Goal: Task Accomplishment & Management: Manage account settings

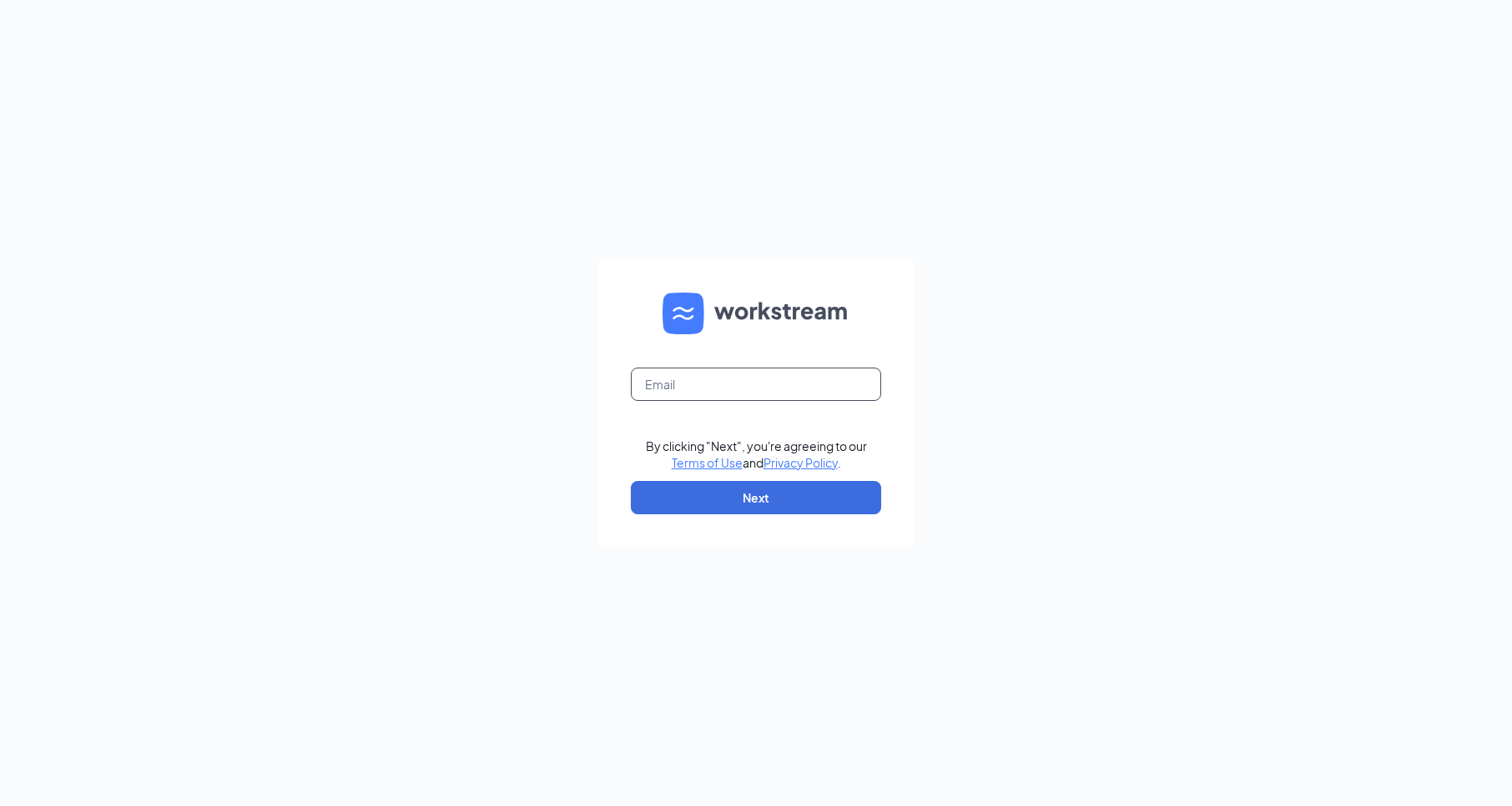
click at [731, 390] on input "text" at bounding box center [756, 384] width 250 height 33
type input "1429@internal-email.com"
click at [776, 496] on button "Next" at bounding box center [756, 498] width 250 height 33
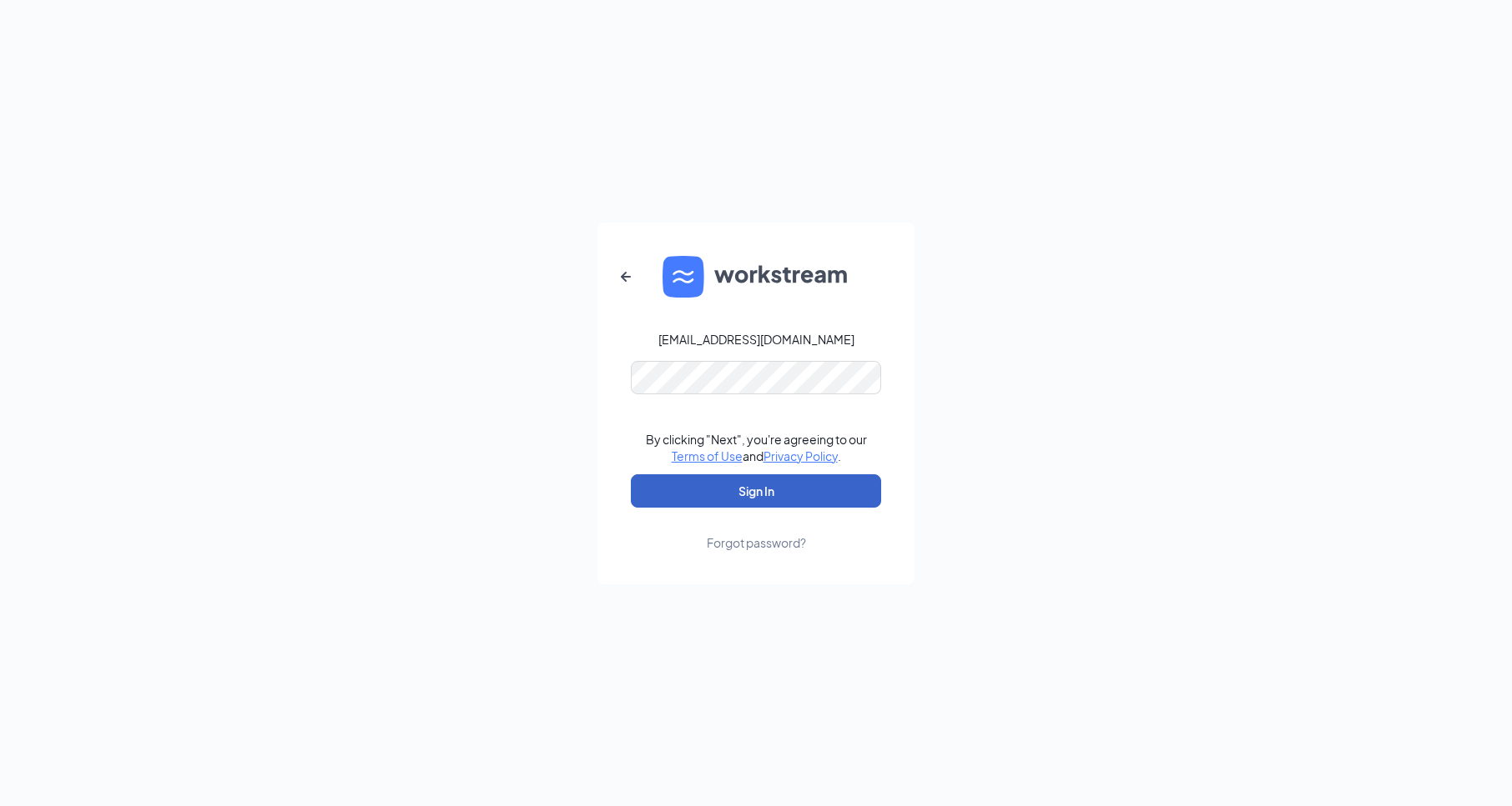
click at [801, 494] on button "Sign In" at bounding box center [756, 491] width 250 height 33
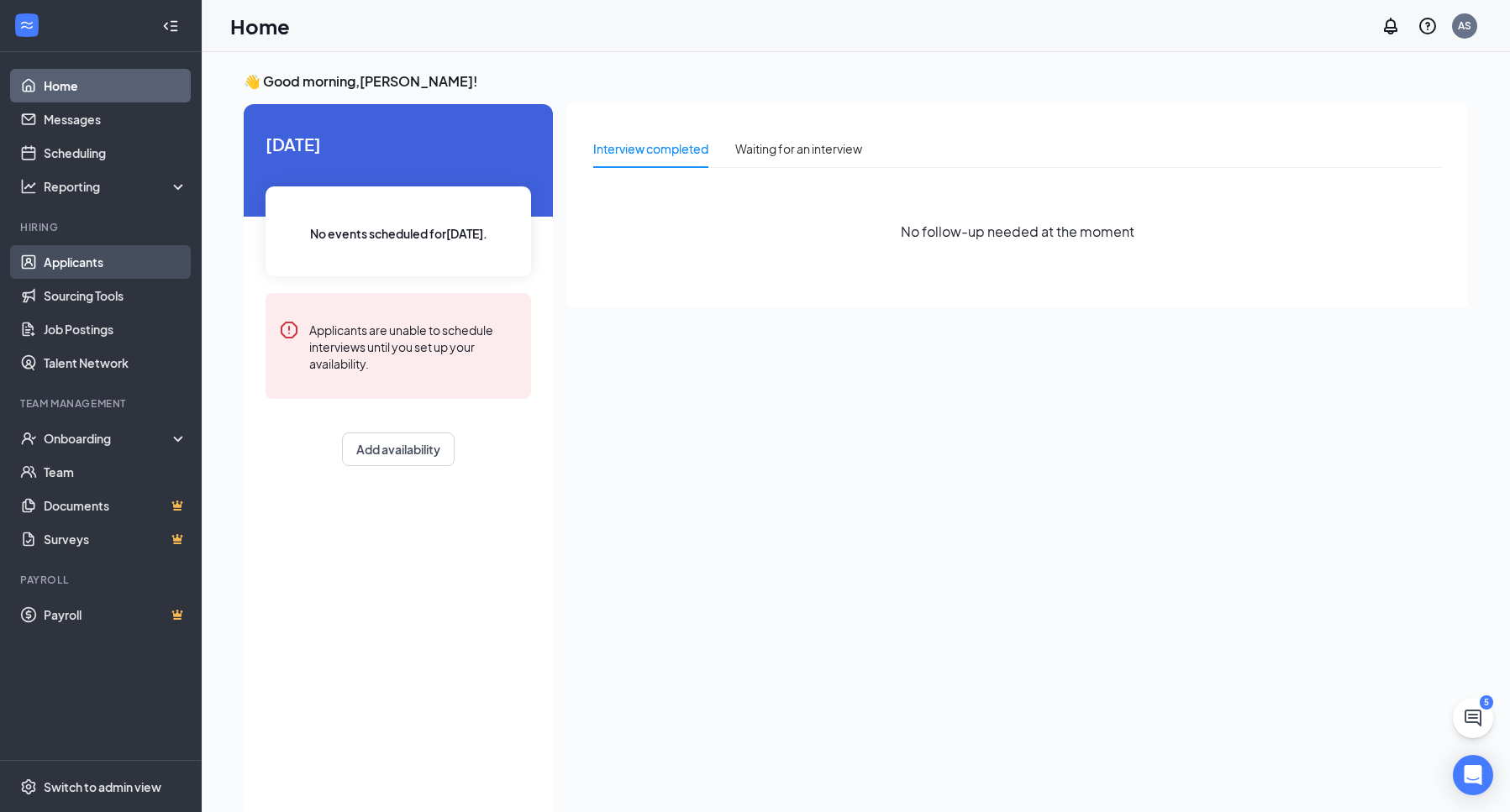
click at [74, 254] on link "Applicants" at bounding box center [115, 262] width 144 height 33
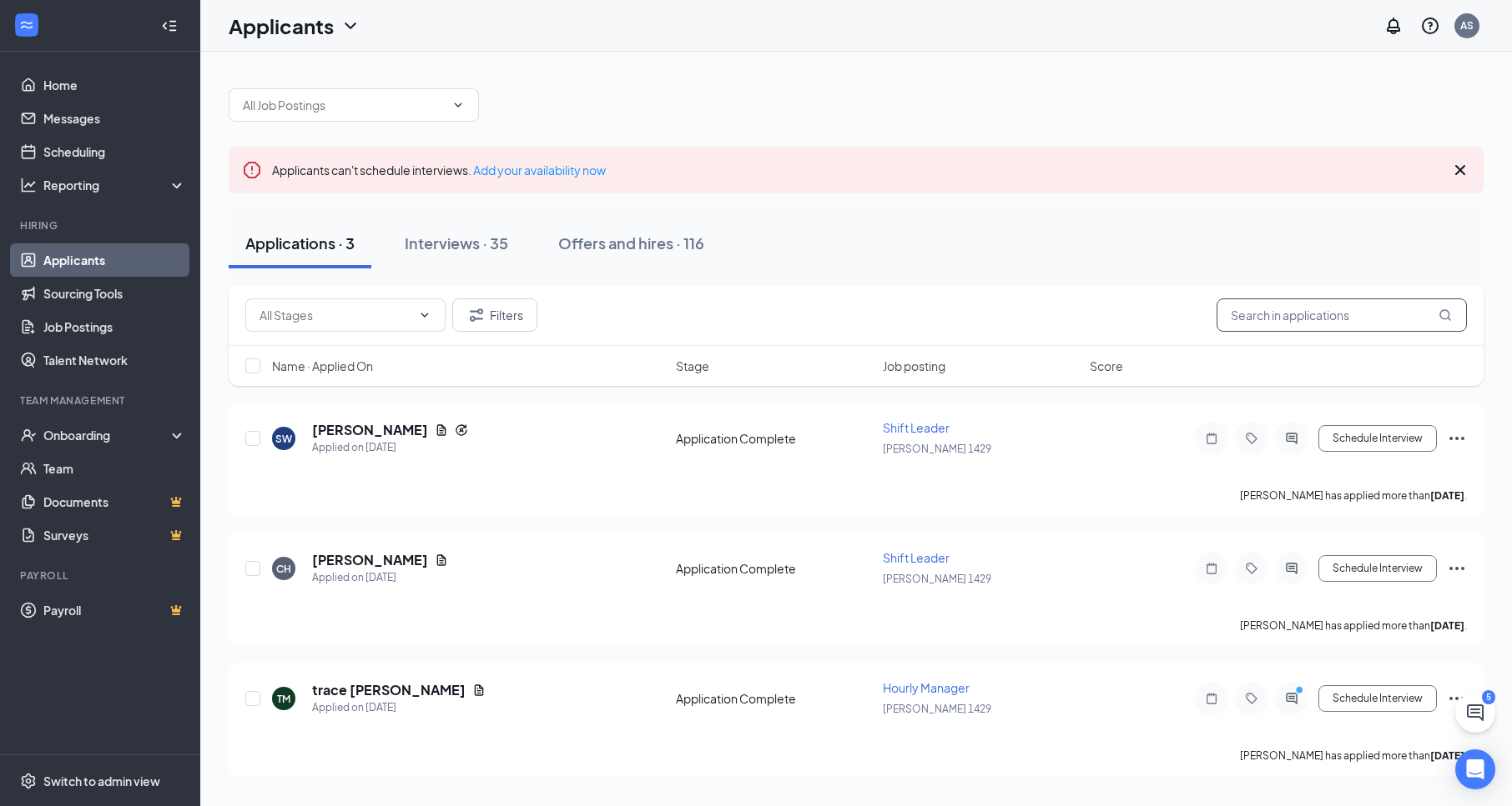
click at [1269, 313] on input "text" at bounding box center [1342, 315] width 250 height 33
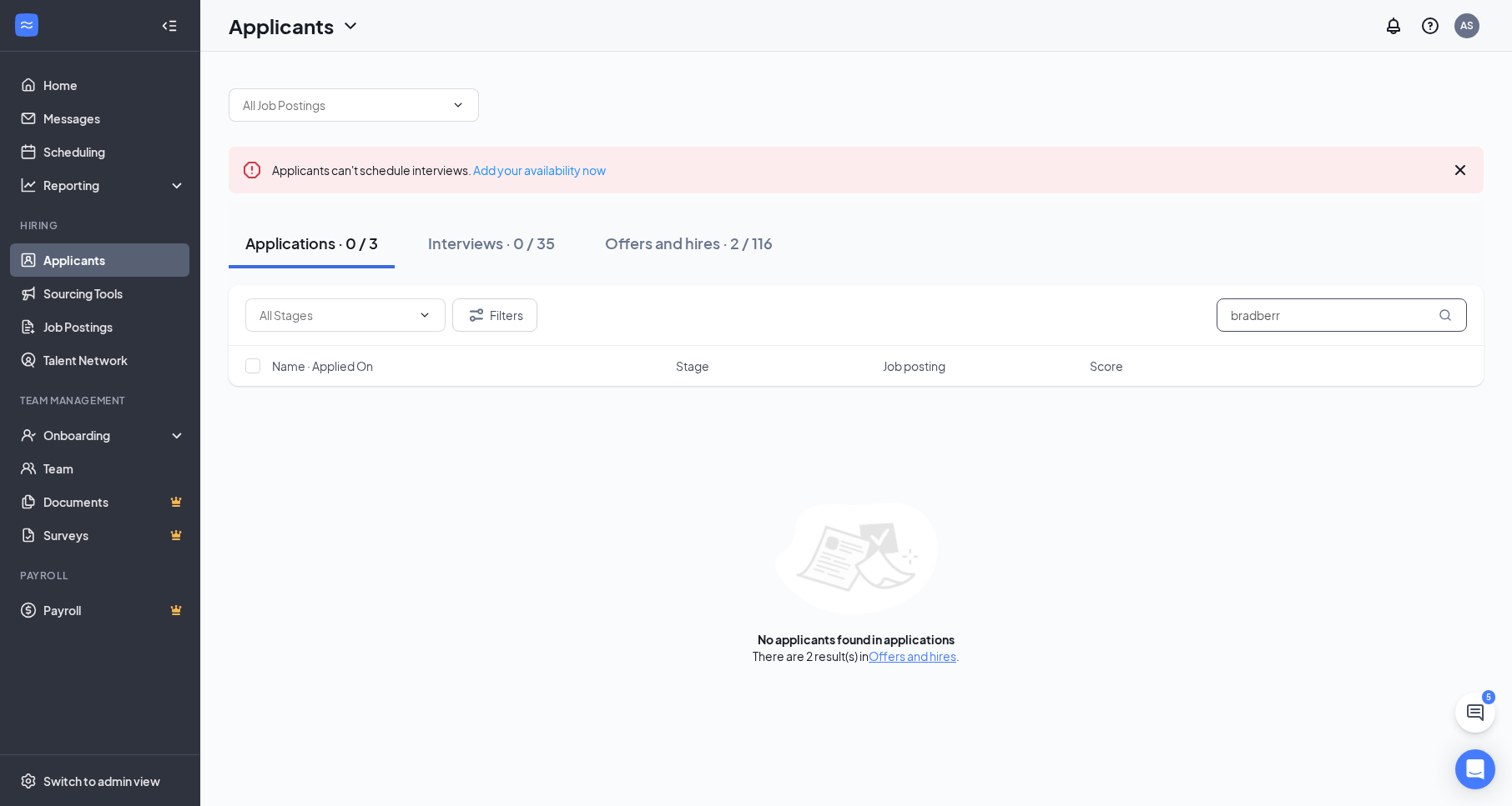
type input "bradberry"
drag, startPoint x: 1328, startPoint y: 314, endPoint x: 1096, endPoint y: 289, distance: 233.3
click at [1097, 288] on div "Filters bradberry" at bounding box center [856, 315] width 1255 height 61
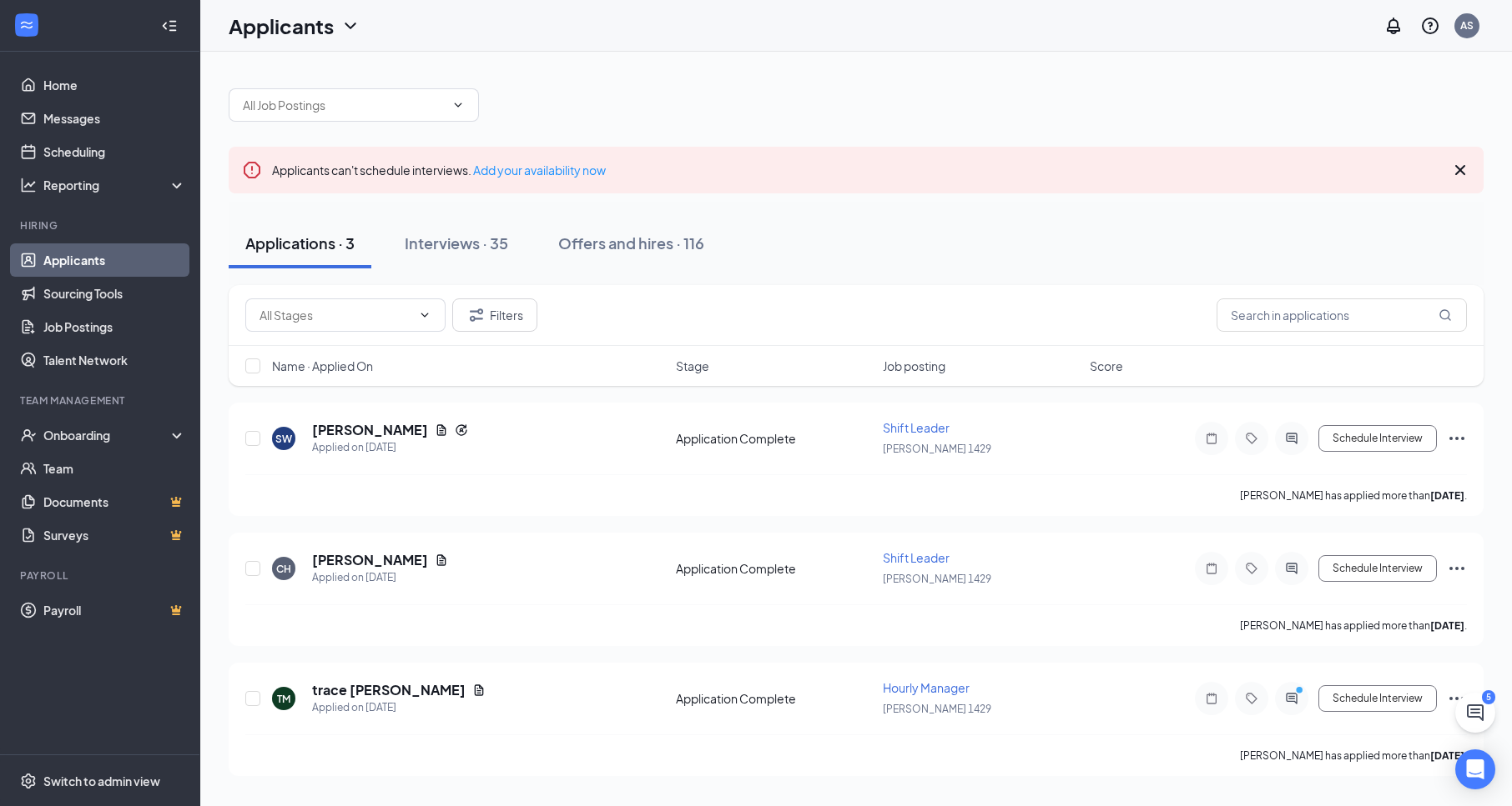
click at [1467, 170] on icon "Cross" at bounding box center [1460, 170] width 20 height 20
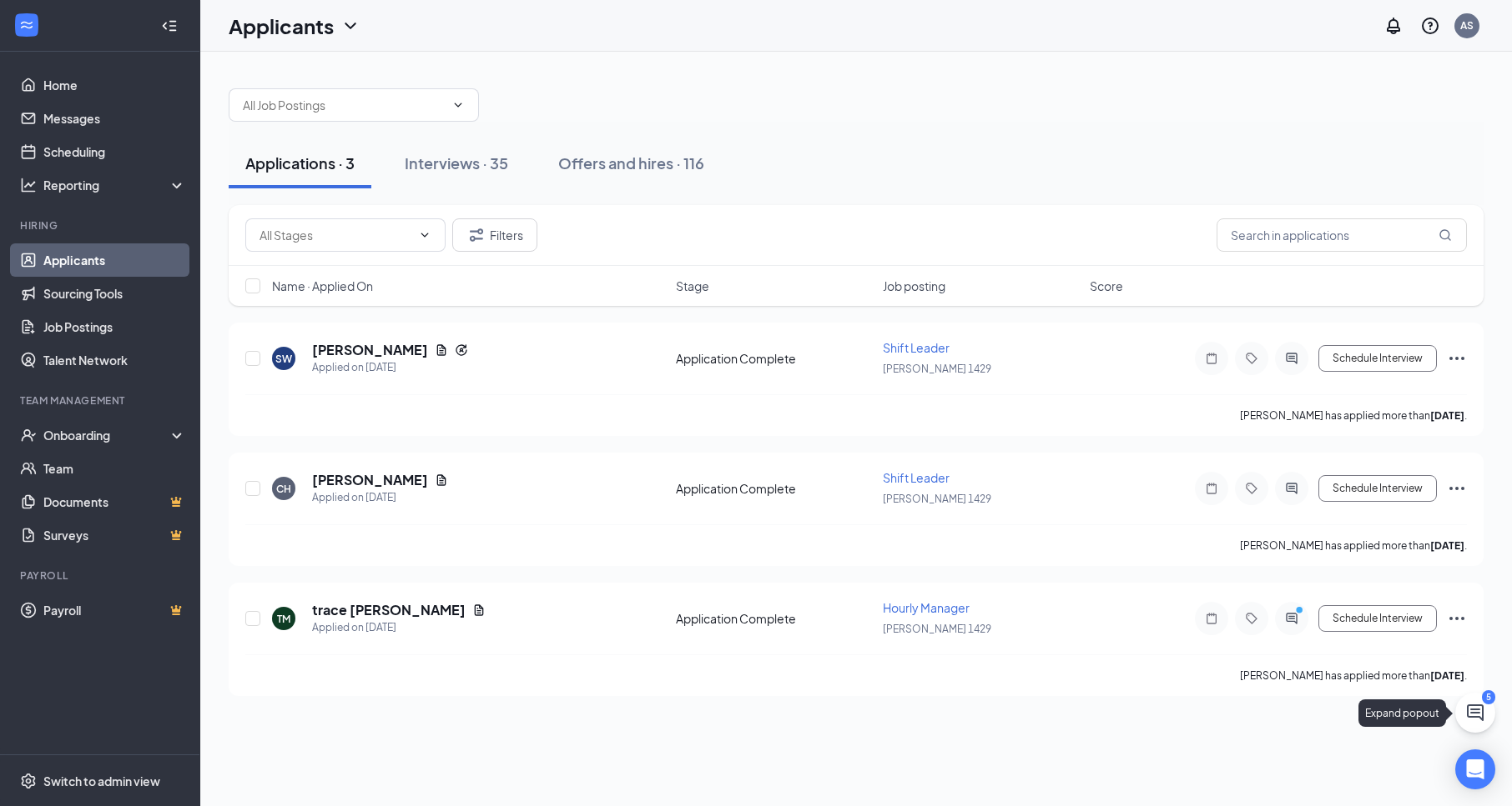
click at [1479, 715] on icon "ChatActive" at bounding box center [1475, 713] width 20 height 20
click at [1197, 790] on h3 "SMS Messages" at bounding box center [1199, 785] width 95 height 18
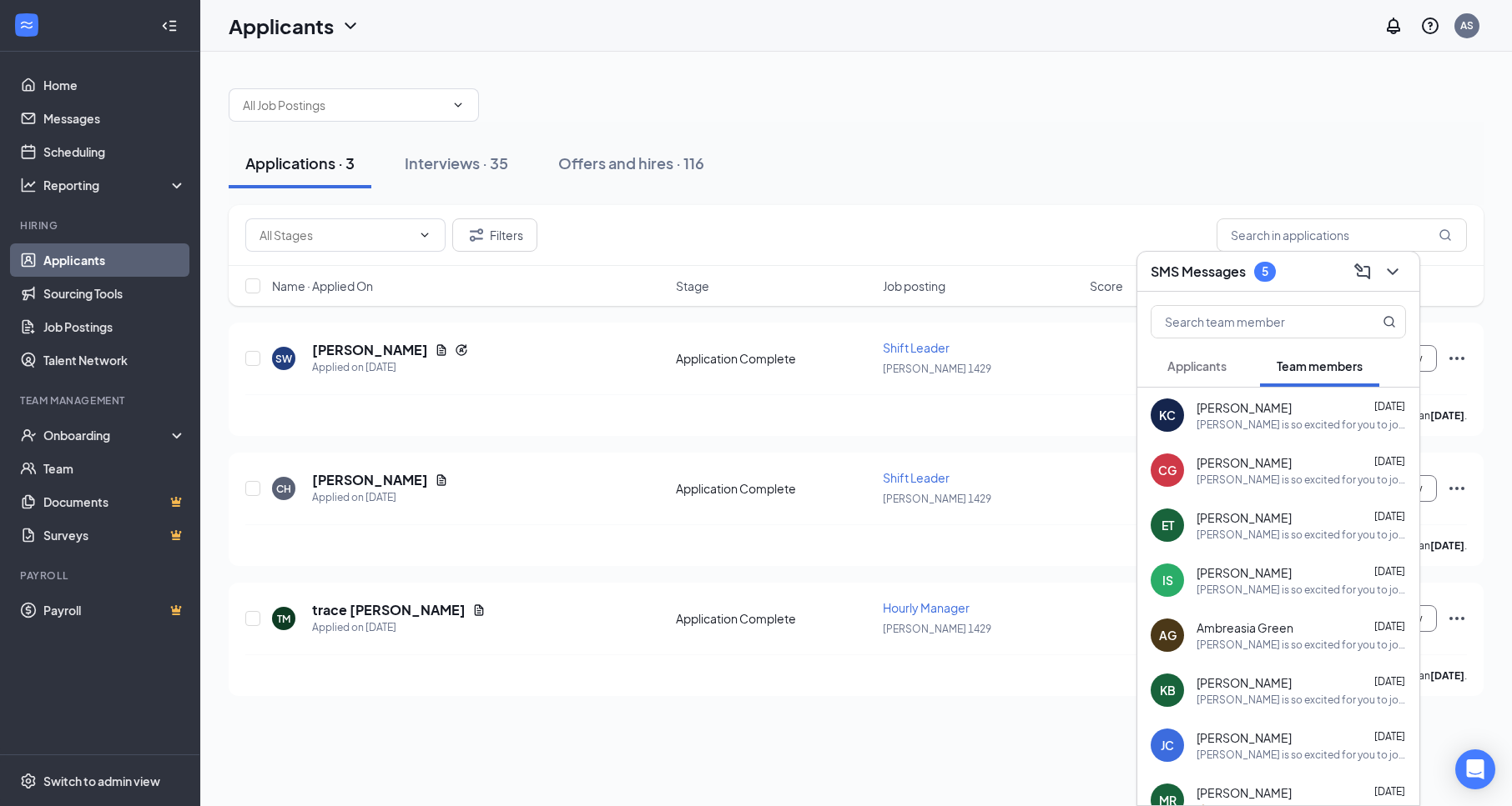
click at [1194, 364] on span "Applicants" at bounding box center [1197, 366] width 59 height 15
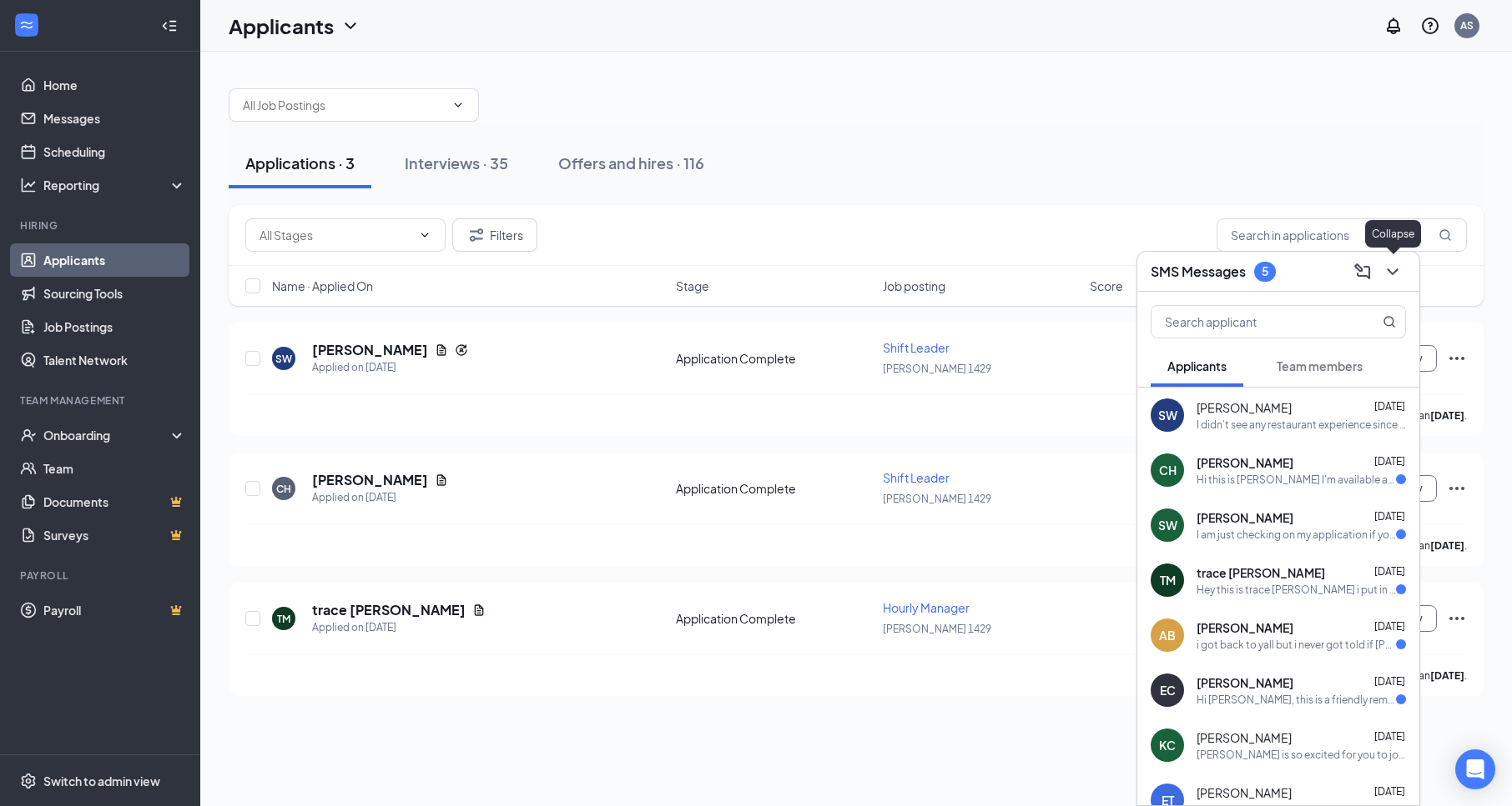
click at [1403, 274] on button at bounding box center [1393, 273] width 27 height 27
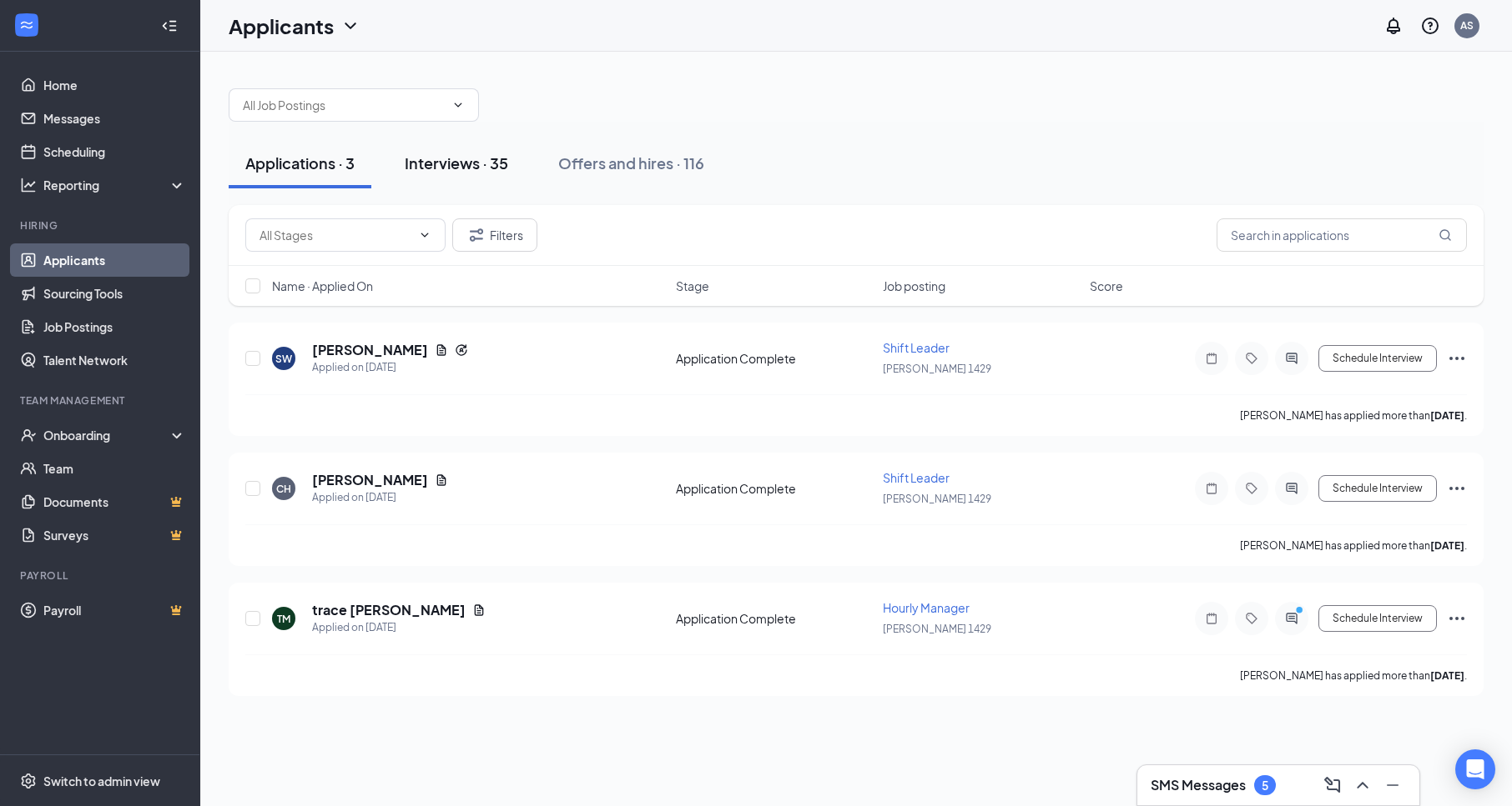
click at [462, 162] on div "Interviews · 35" at bounding box center [456, 162] width 104 height 20
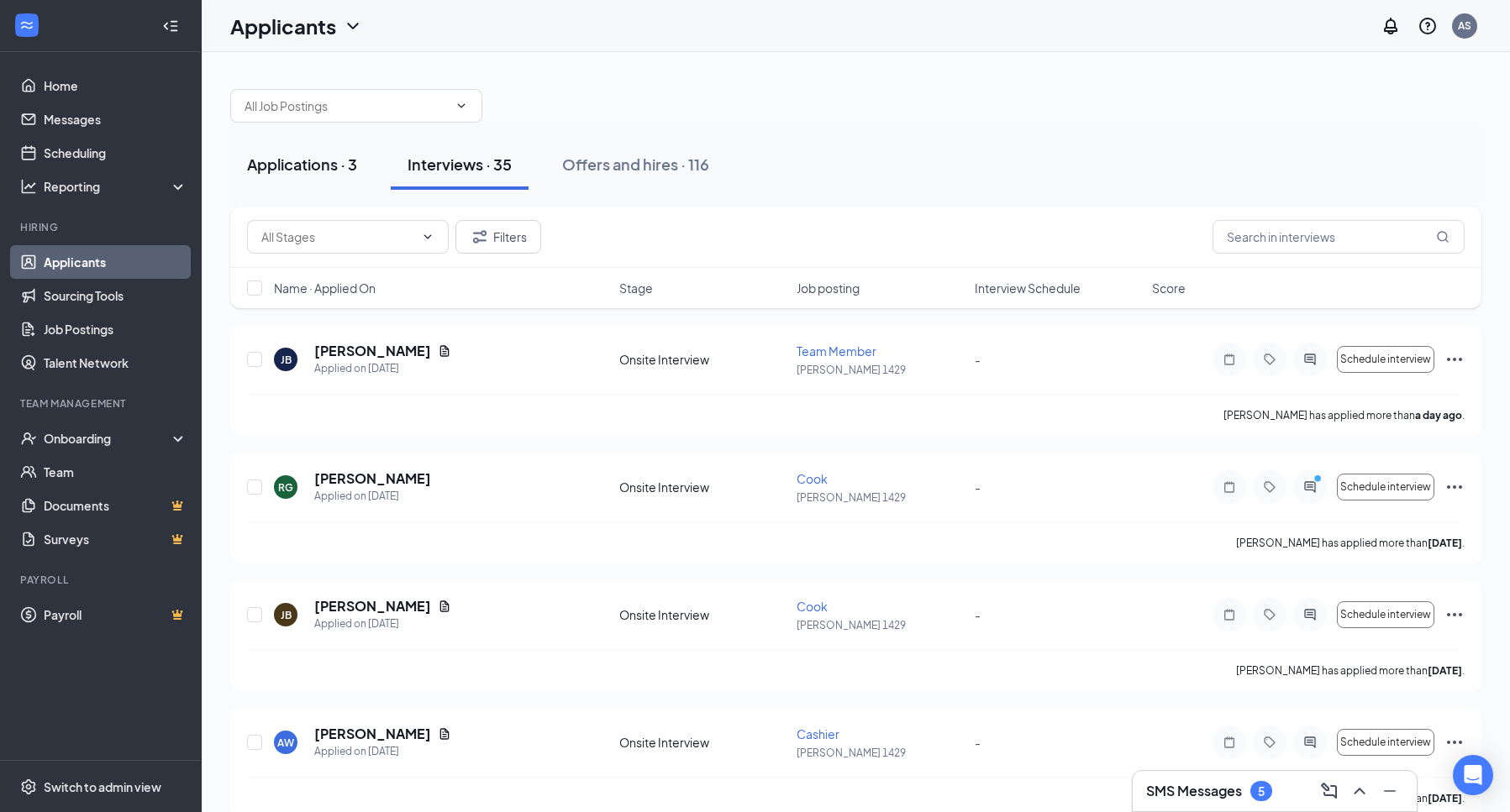
click at [293, 163] on div "Applications · 3" at bounding box center [302, 163] width 110 height 21
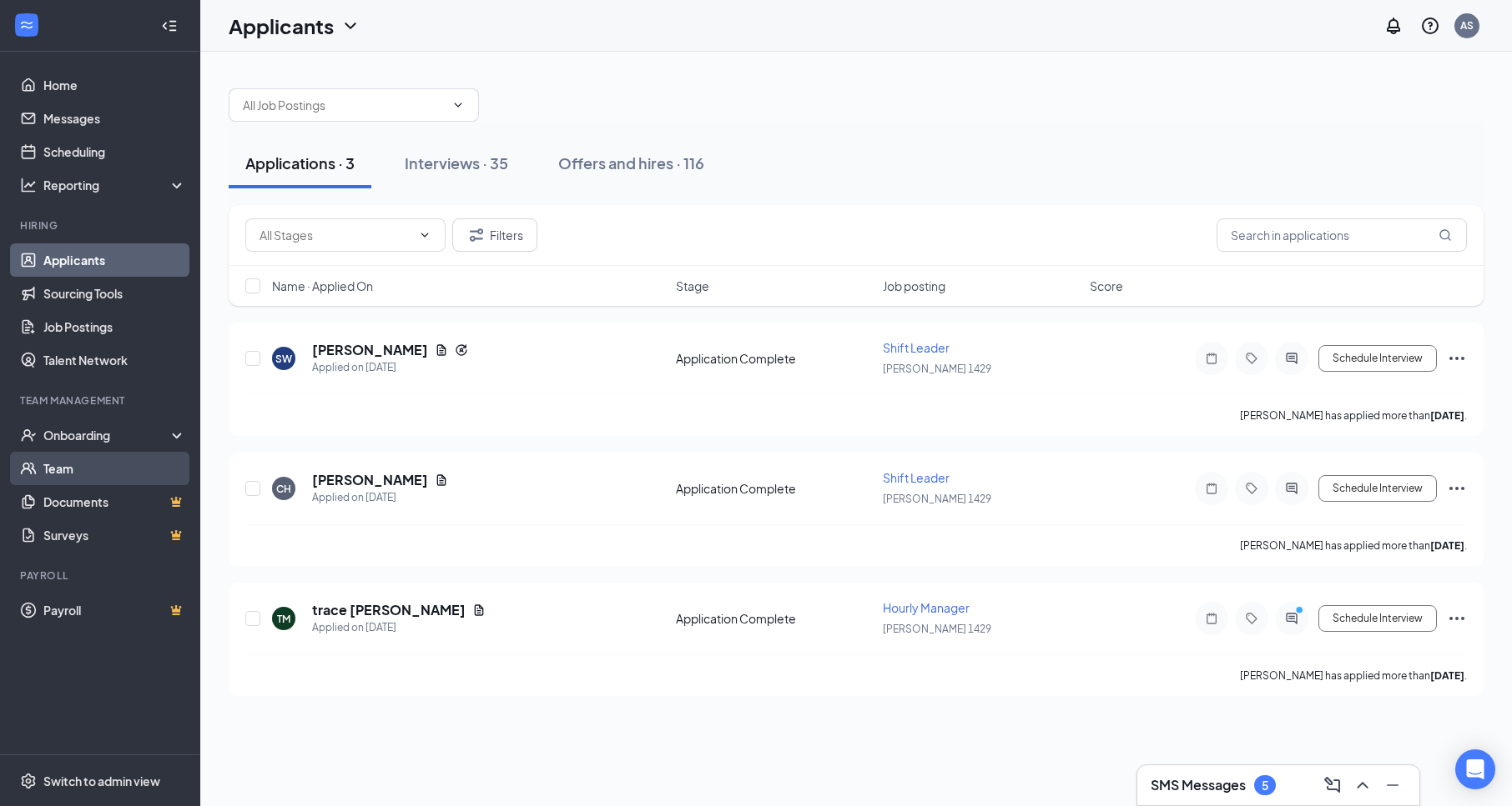
click at [69, 472] on link "Team" at bounding box center [115, 468] width 143 height 33
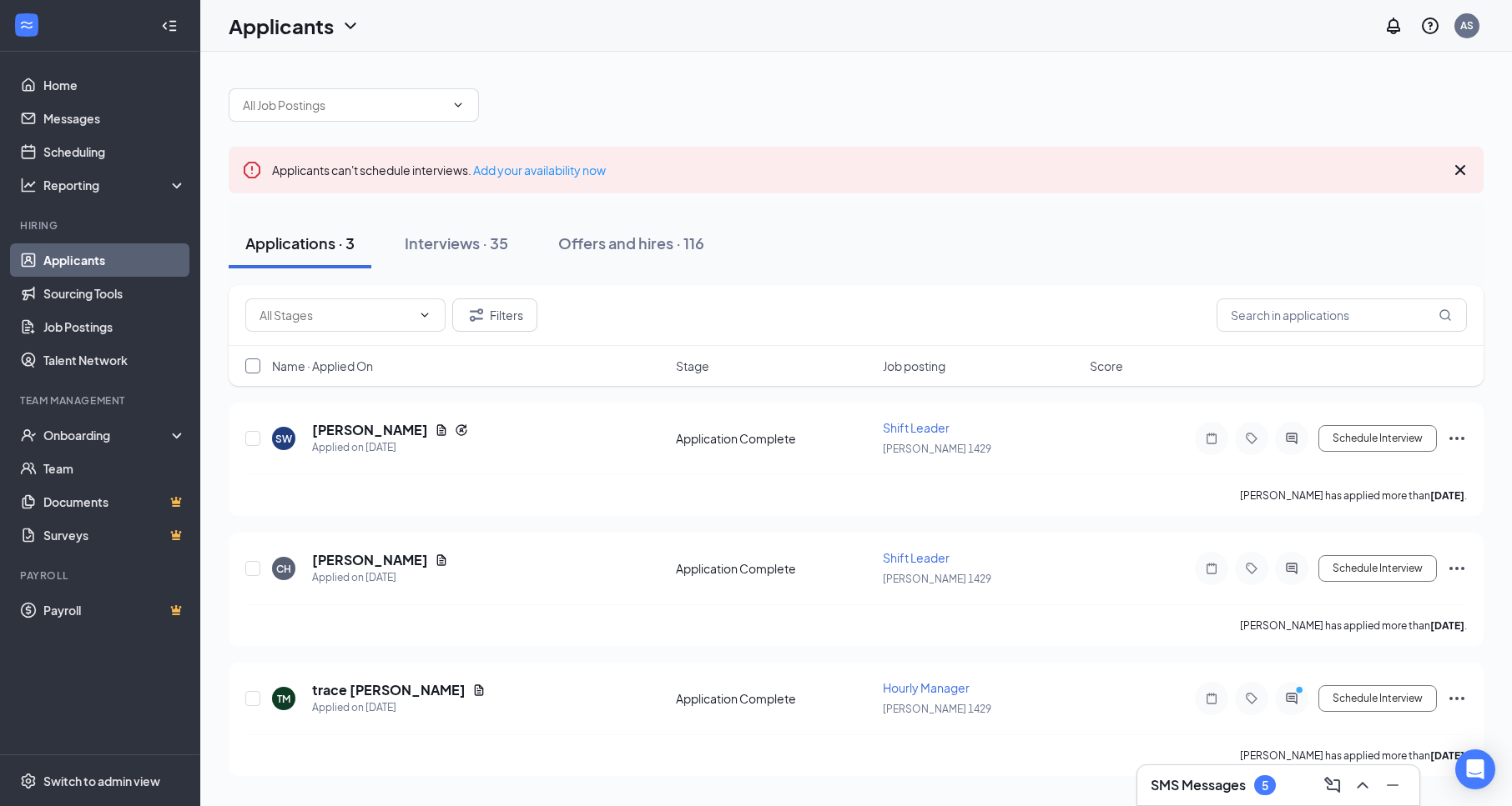
click at [255, 366] on input "checkbox" at bounding box center [252, 366] width 15 height 15
checkbox input "true"
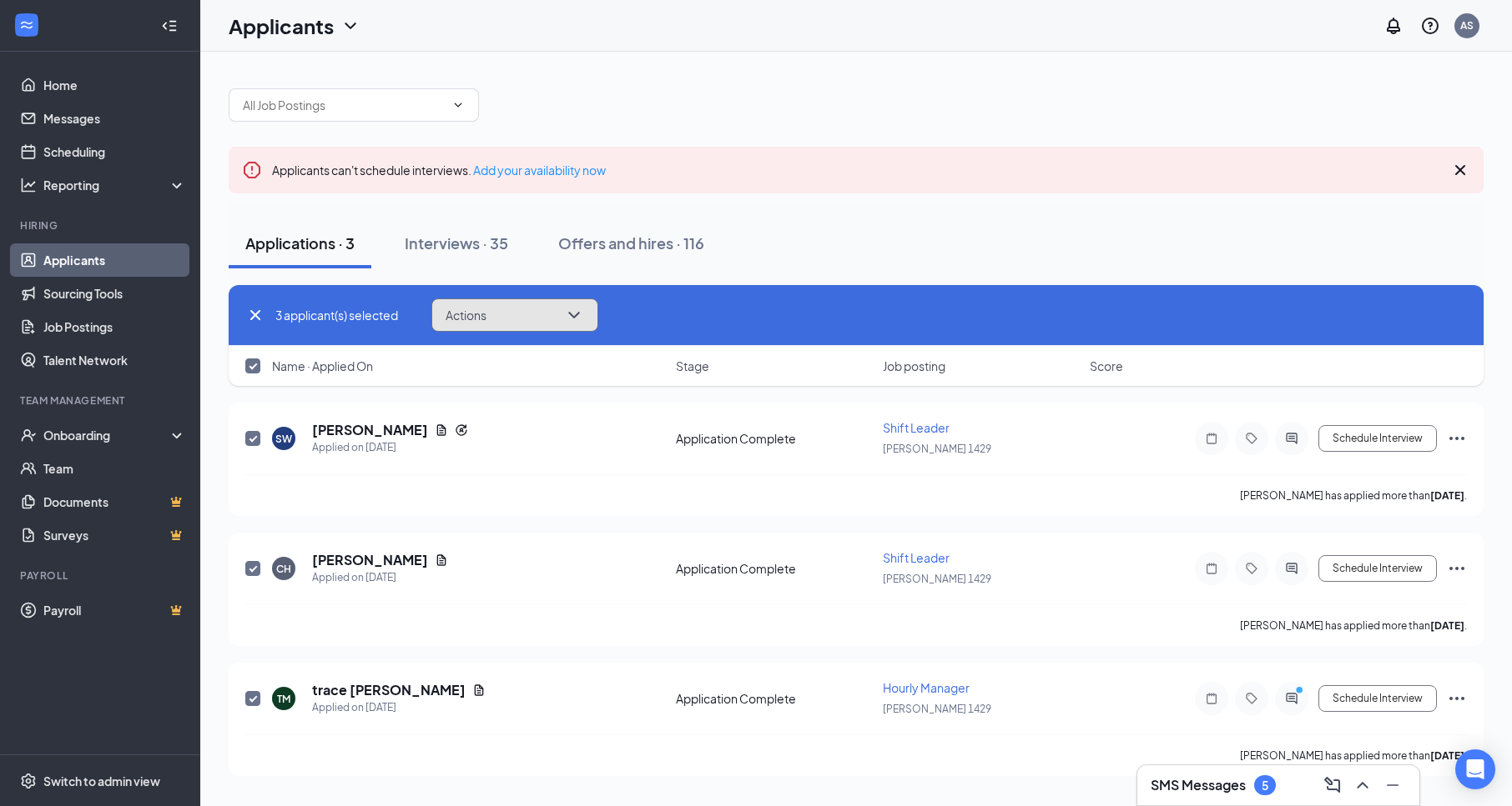
click at [581, 318] on icon "ChevronDown" at bounding box center [574, 315] width 20 height 20
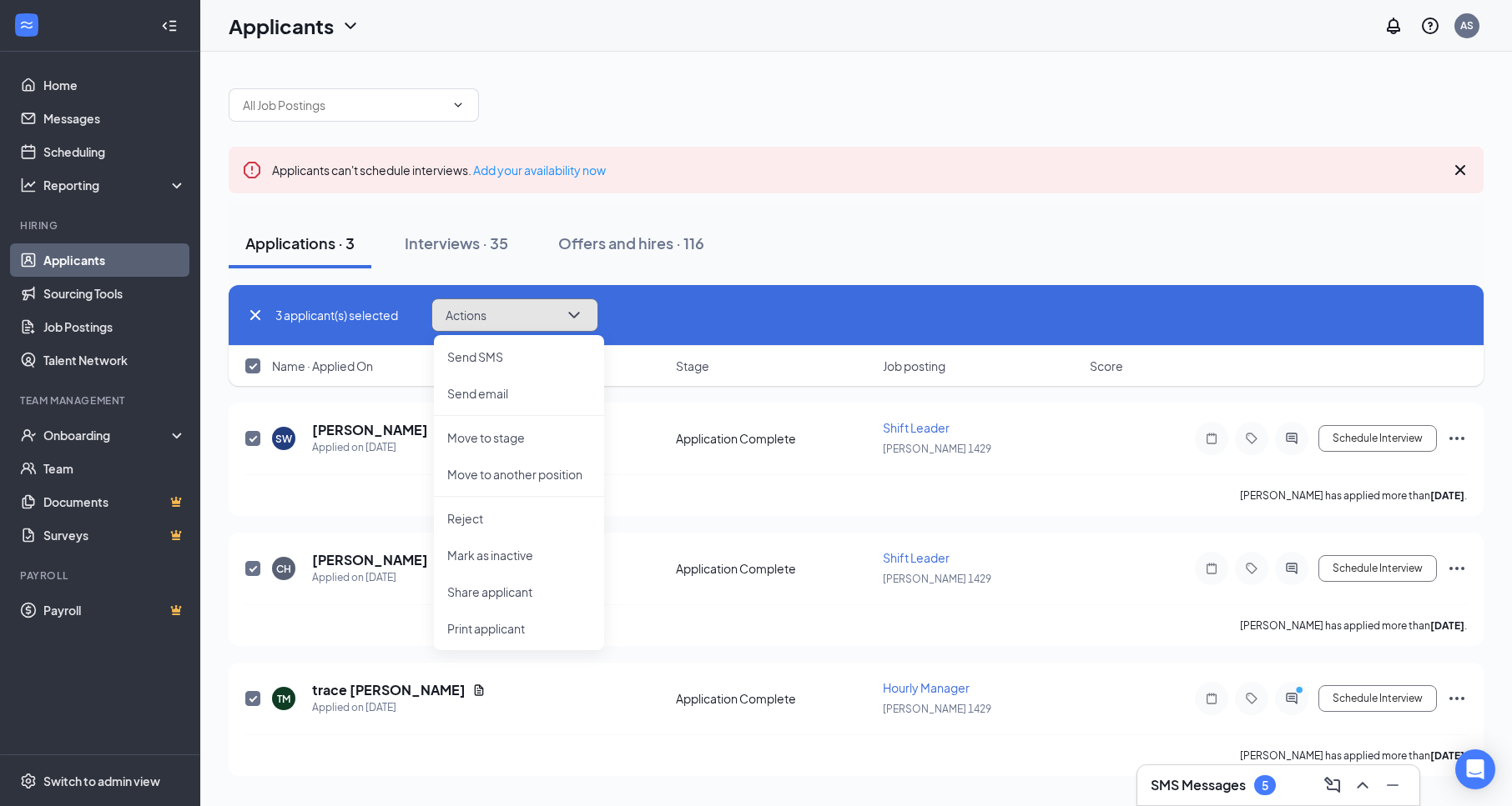
click at [581, 318] on icon "ChevronDown" at bounding box center [574, 315] width 20 height 20
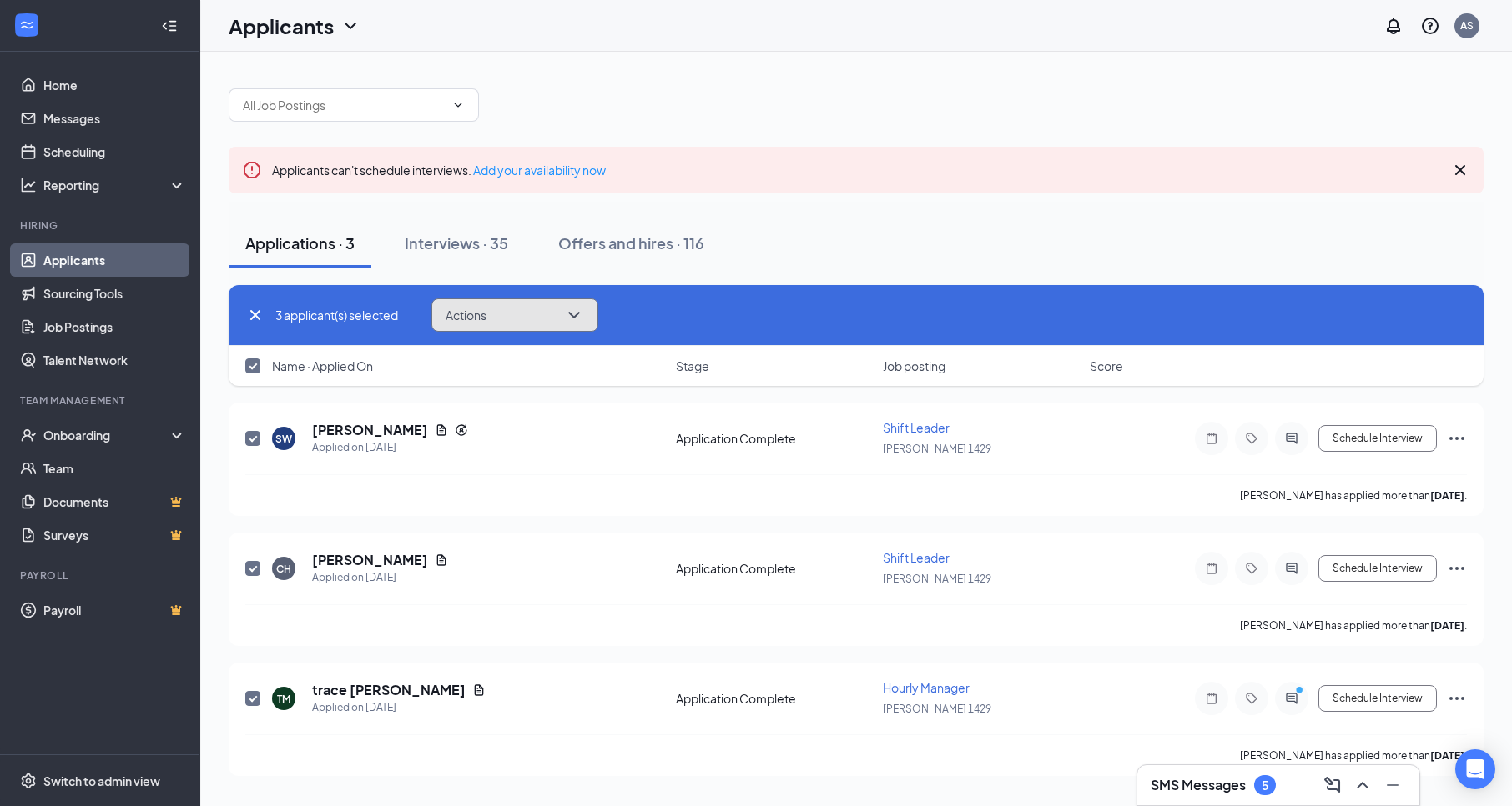
click at [580, 308] on icon "ChevronDown" at bounding box center [574, 315] width 20 height 20
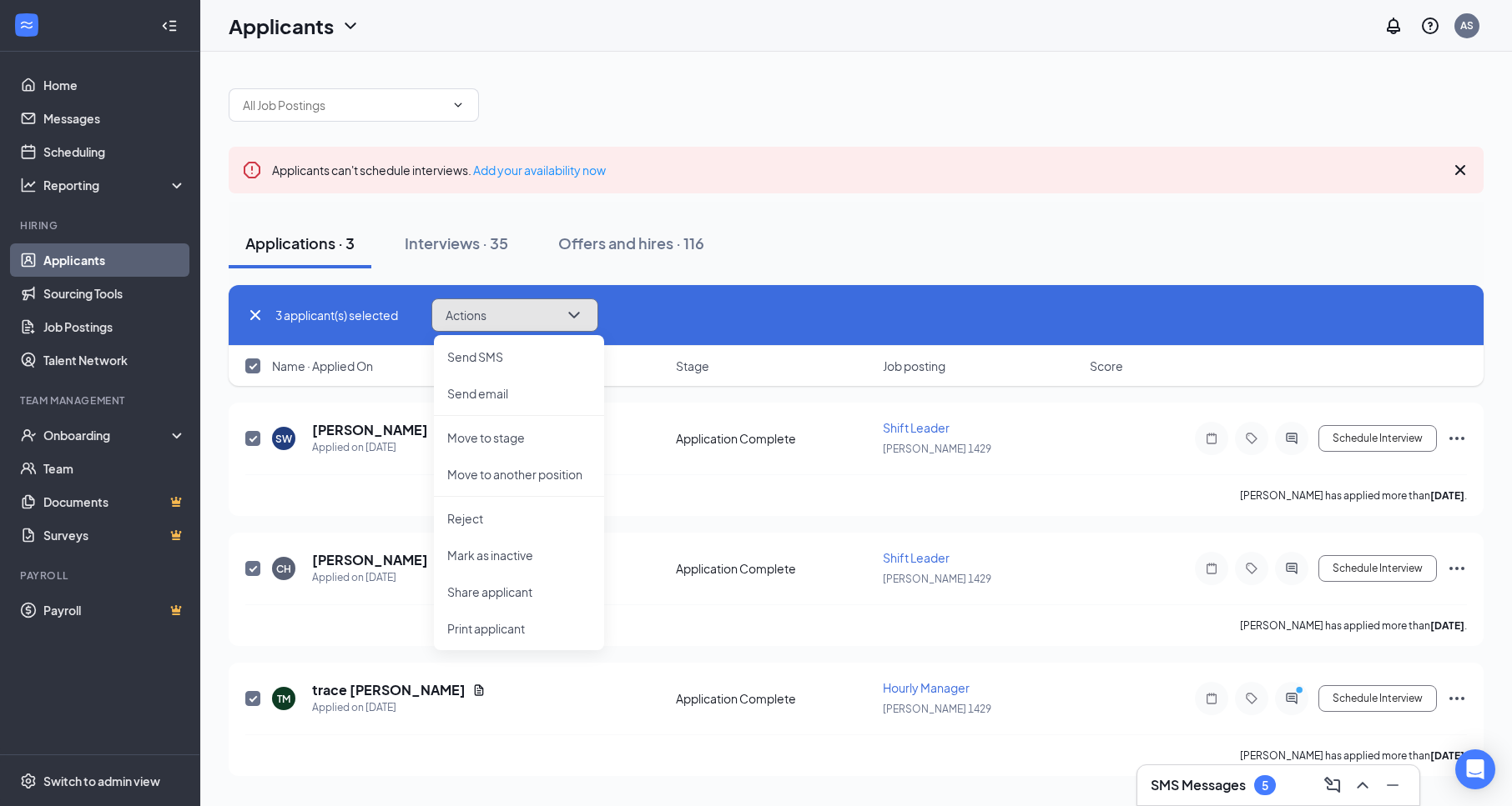
click at [593, 299] on button "Actions" at bounding box center [515, 315] width 167 height 33
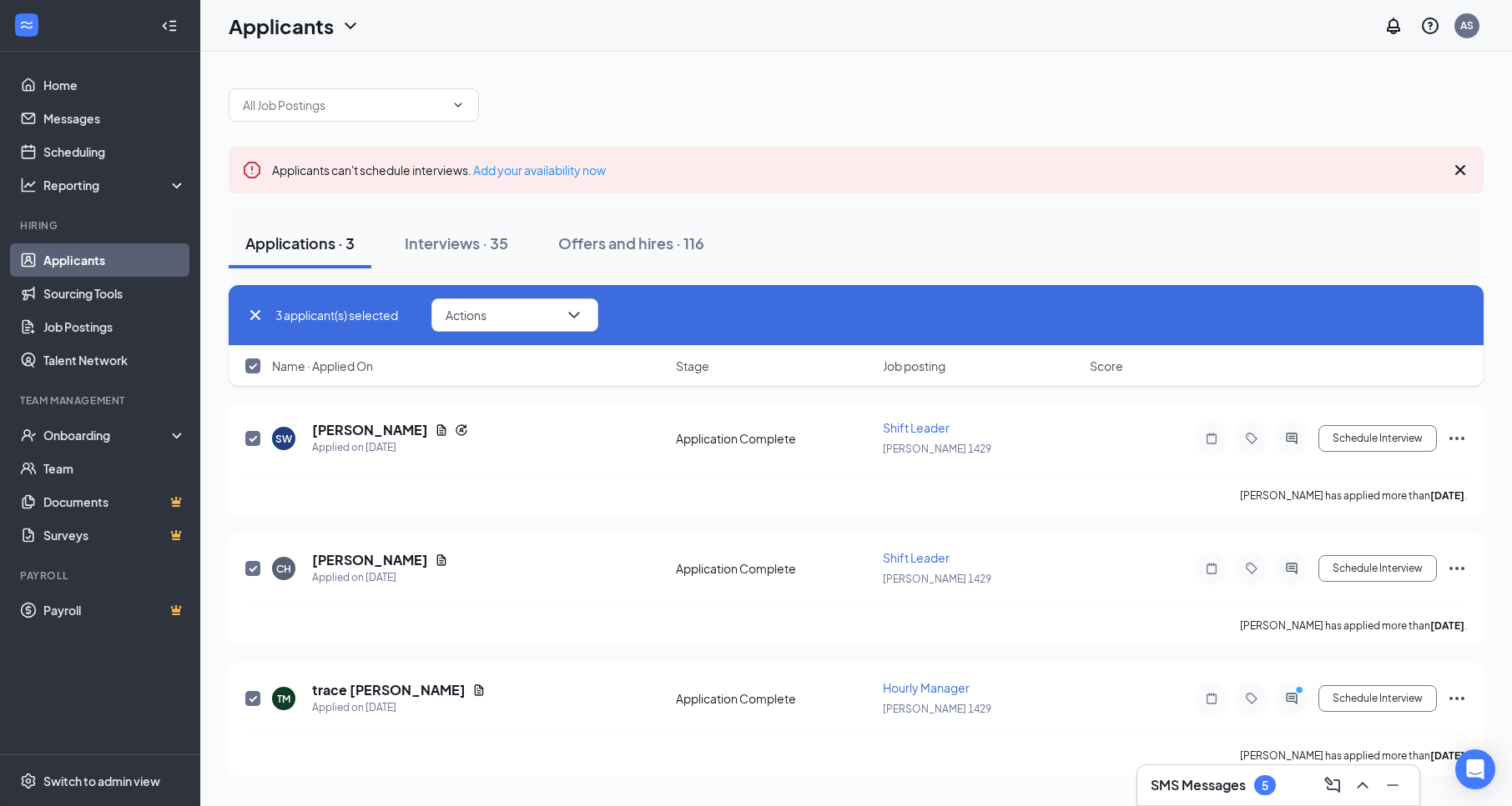
click at [906, 255] on div "Applications · 3 Interviews · 35 Offers and hires · 116" at bounding box center [856, 243] width 1255 height 50
click at [91, 145] on link "Scheduling" at bounding box center [115, 151] width 143 height 33
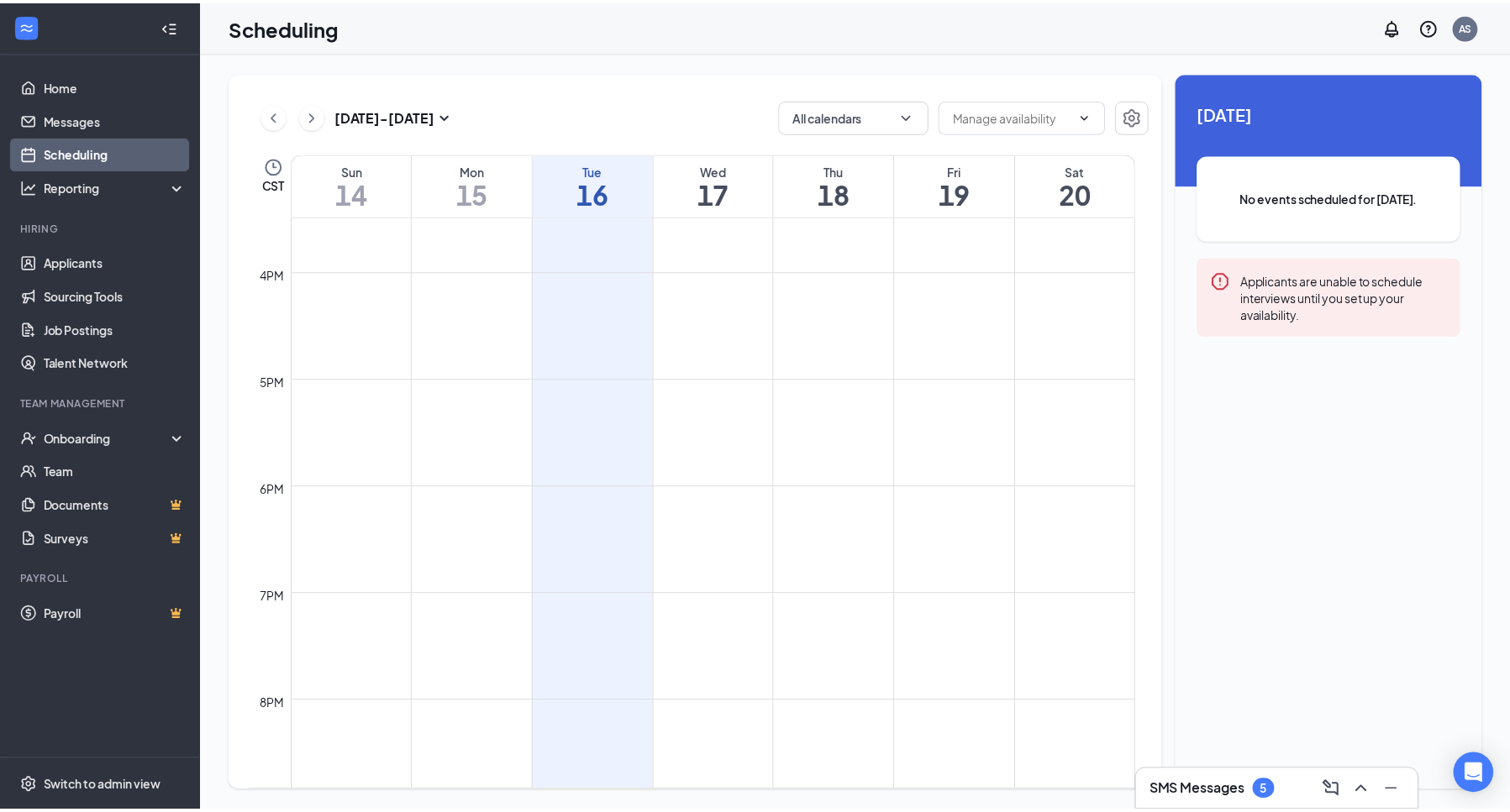
scroll to position [1498, 0]
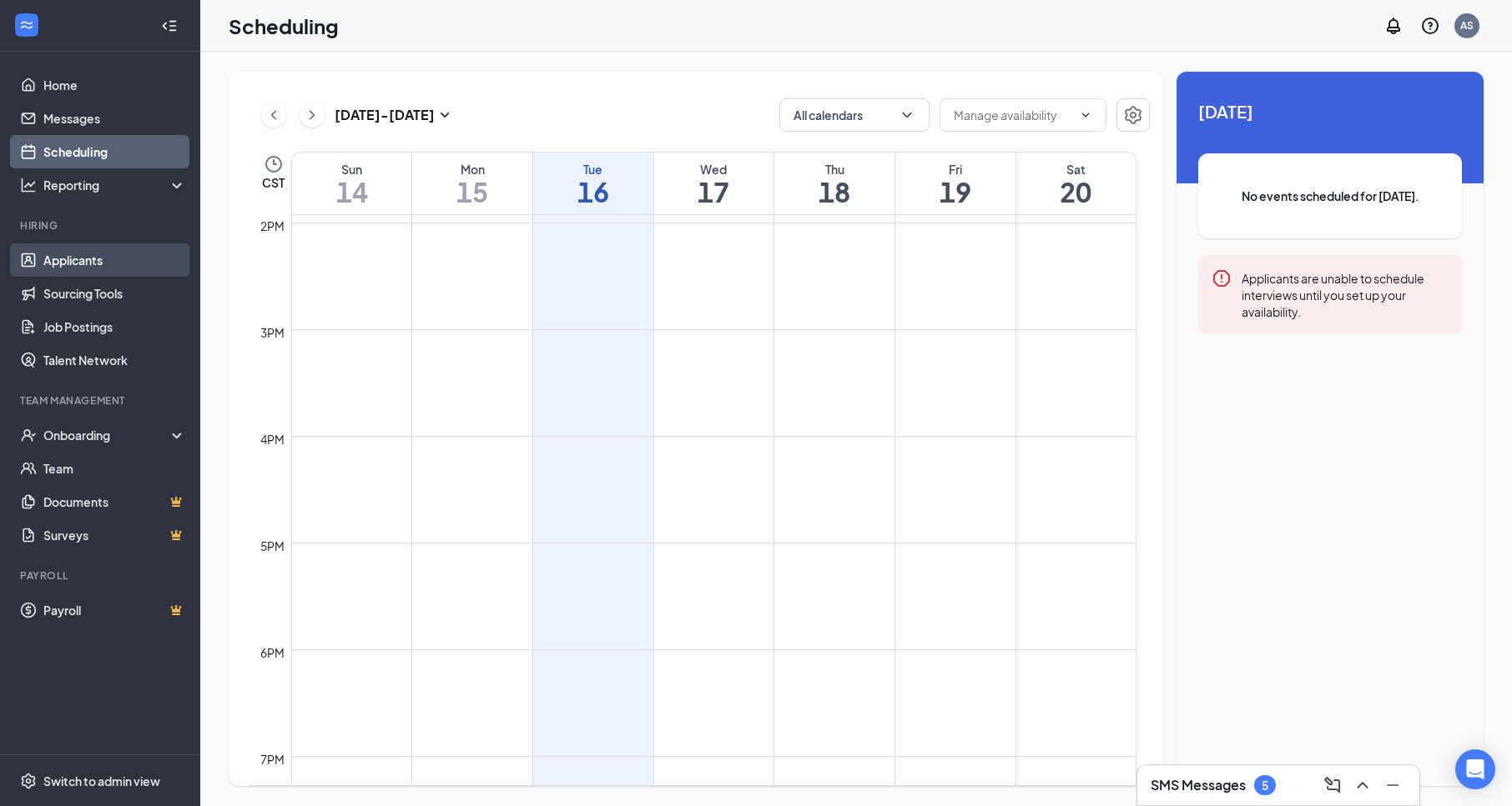
click at [53, 258] on link "Applicants" at bounding box center [115, 260] width 143 height 33
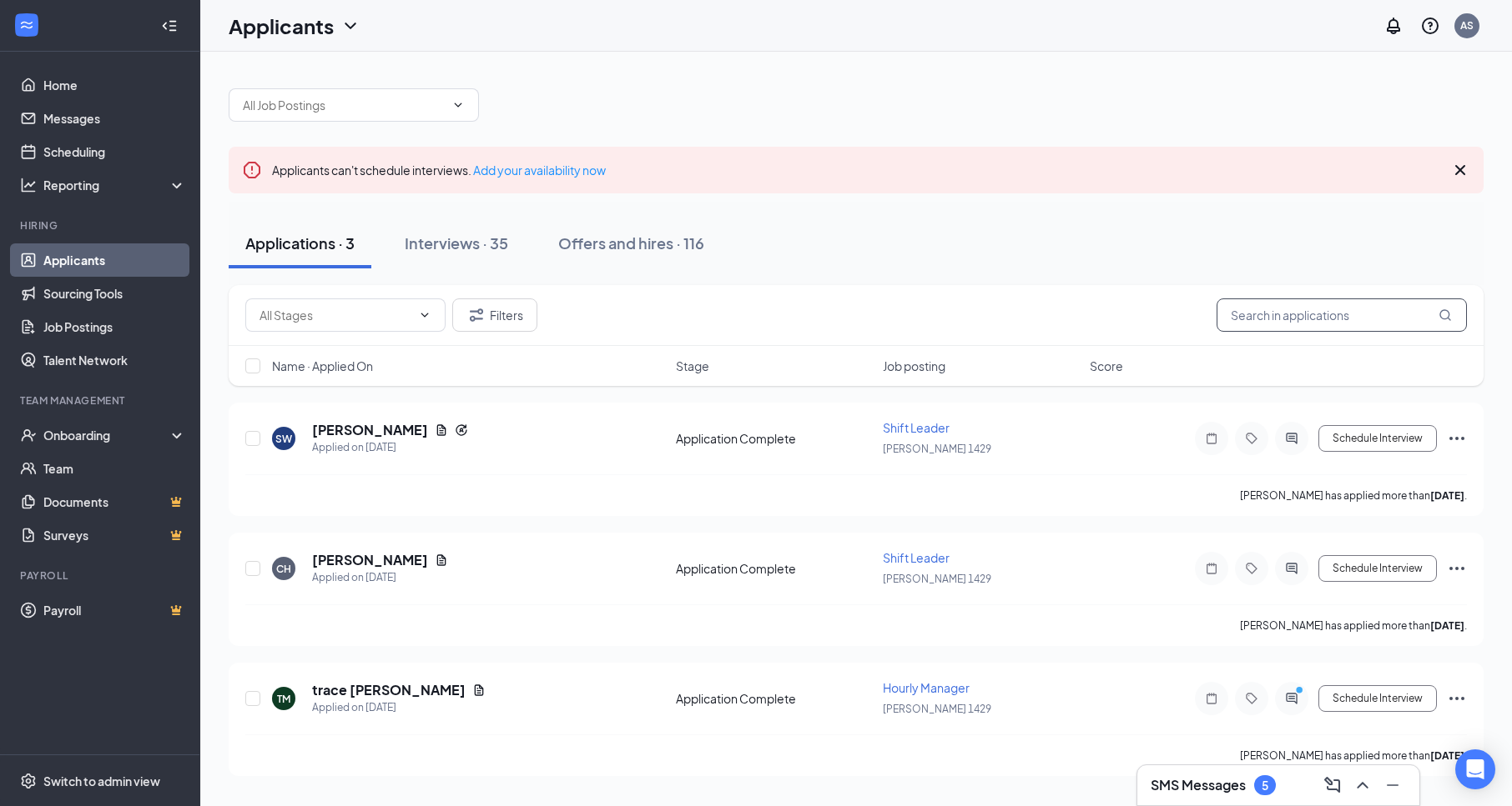
click at [1378, 315] on input "text" at bounding box center [1342, 315] width 250 height 33
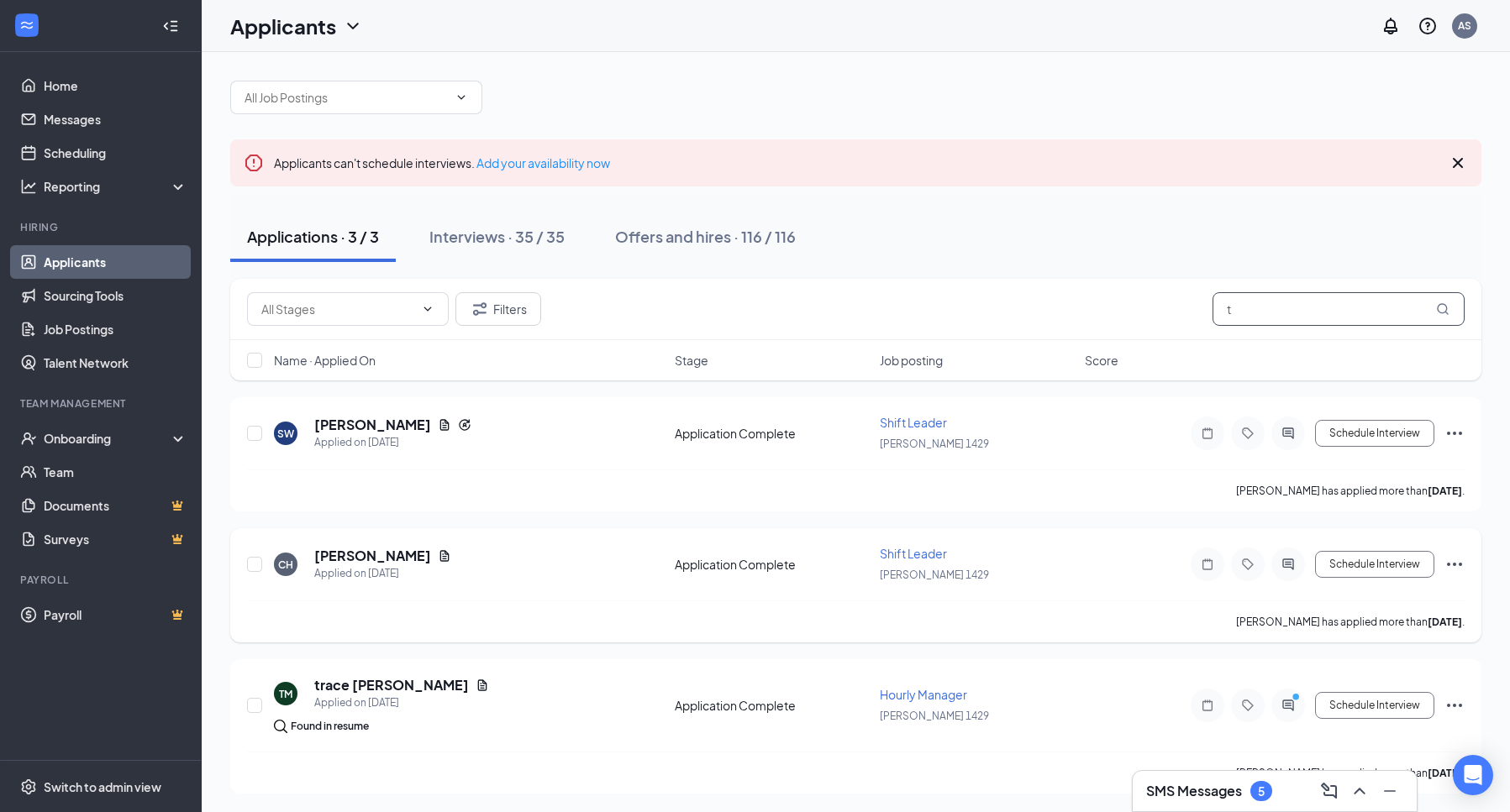
scroll to position [10, 0]
type input "t"
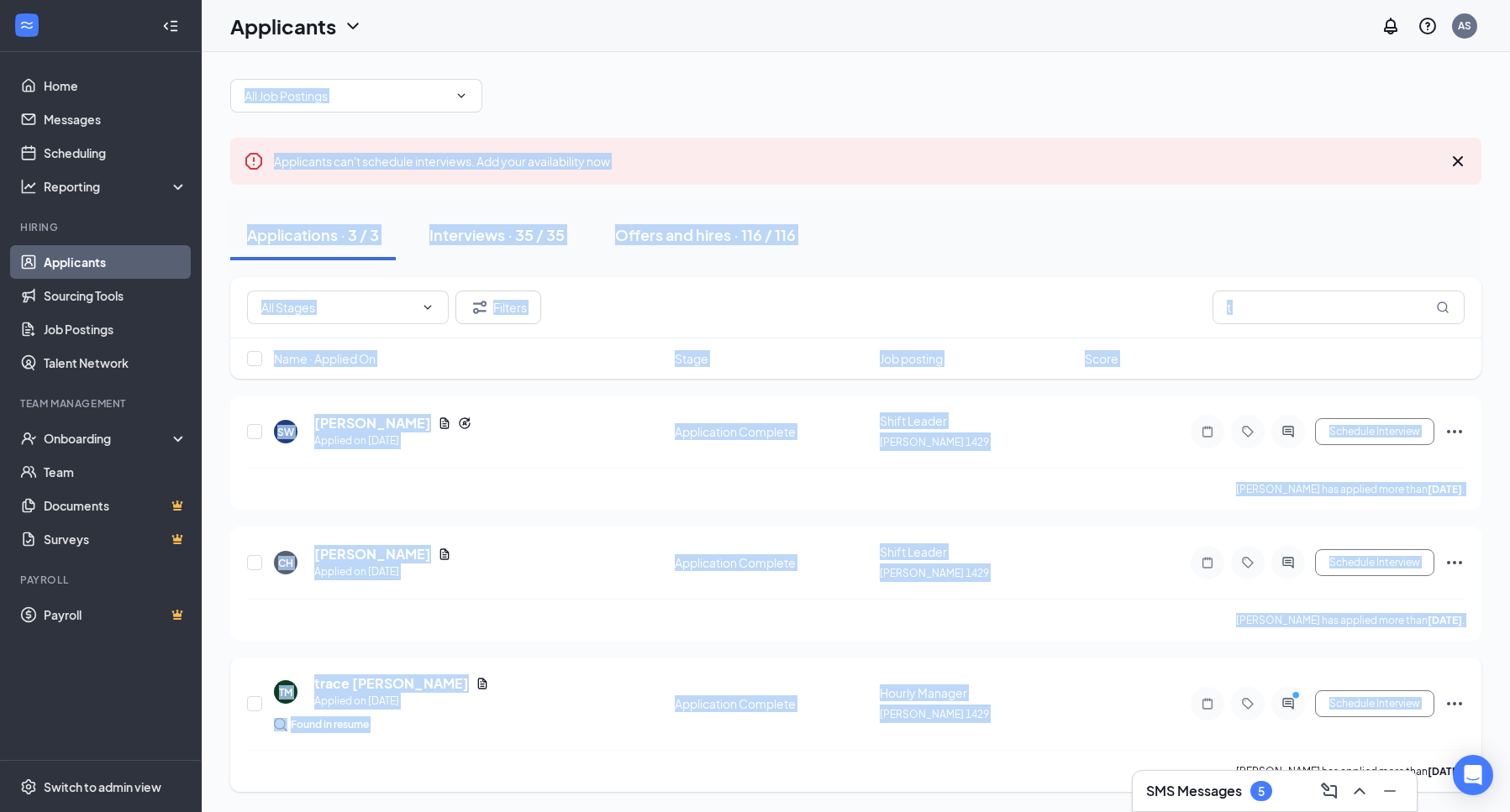
drag, startPoint x: 1294, startPoint y: 776, endPoint x: 1200, endPoint y: 759, distance: 95.5
click at [1163, 746] on div "SMS Messages 5 Applicants can't schedule interviews. Add your availability now …" at bounding box center [855, 427] width 1309 height 770
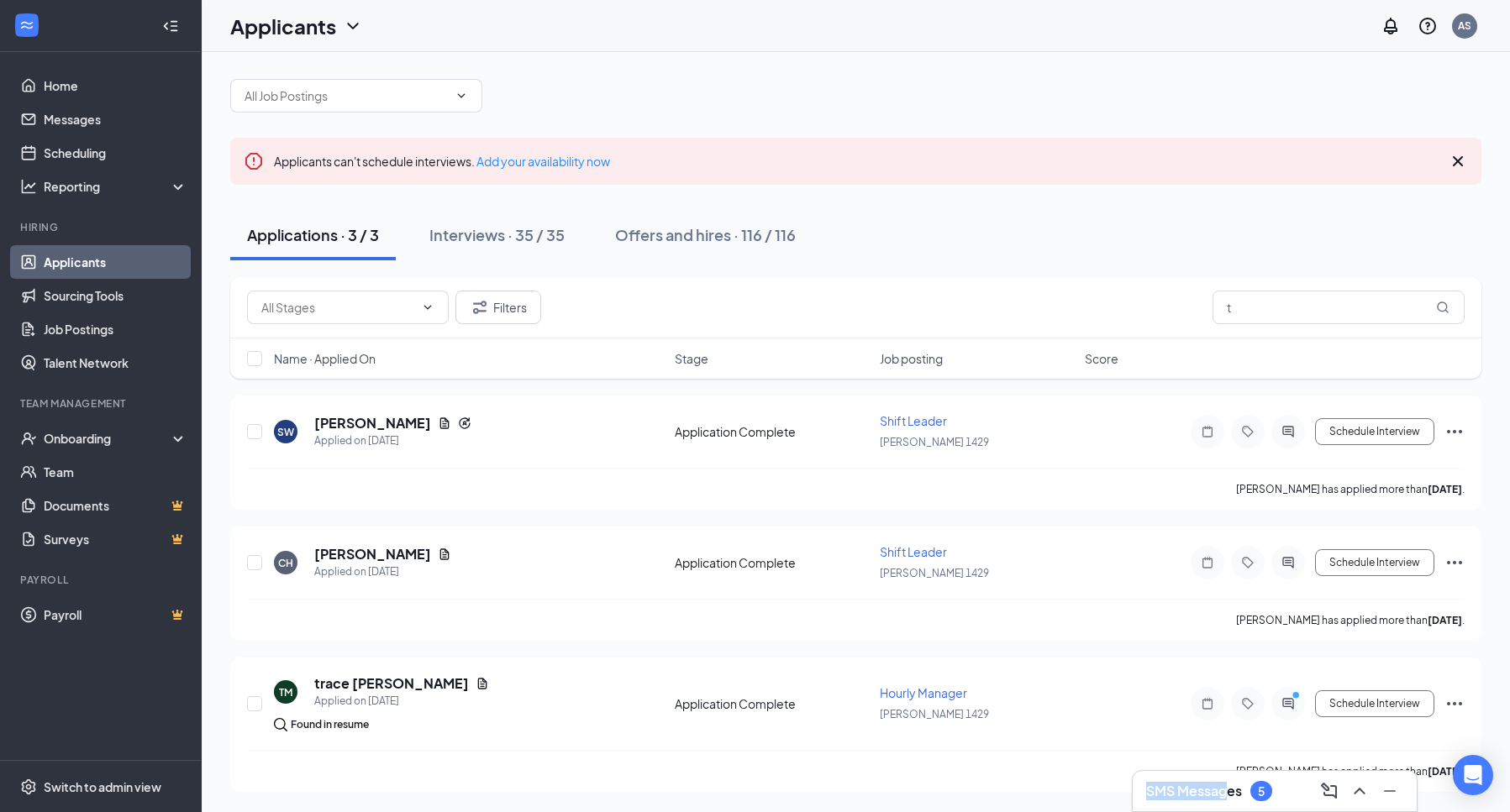
drag, startPoint x: 1225, startPoint y: 778, endPoint x: 1136, endPoint y: 788, distance: 89.6
click at [1136, 788] on div "SMS Messages 5" at bounding box center [1274, 791] width 284 height 40
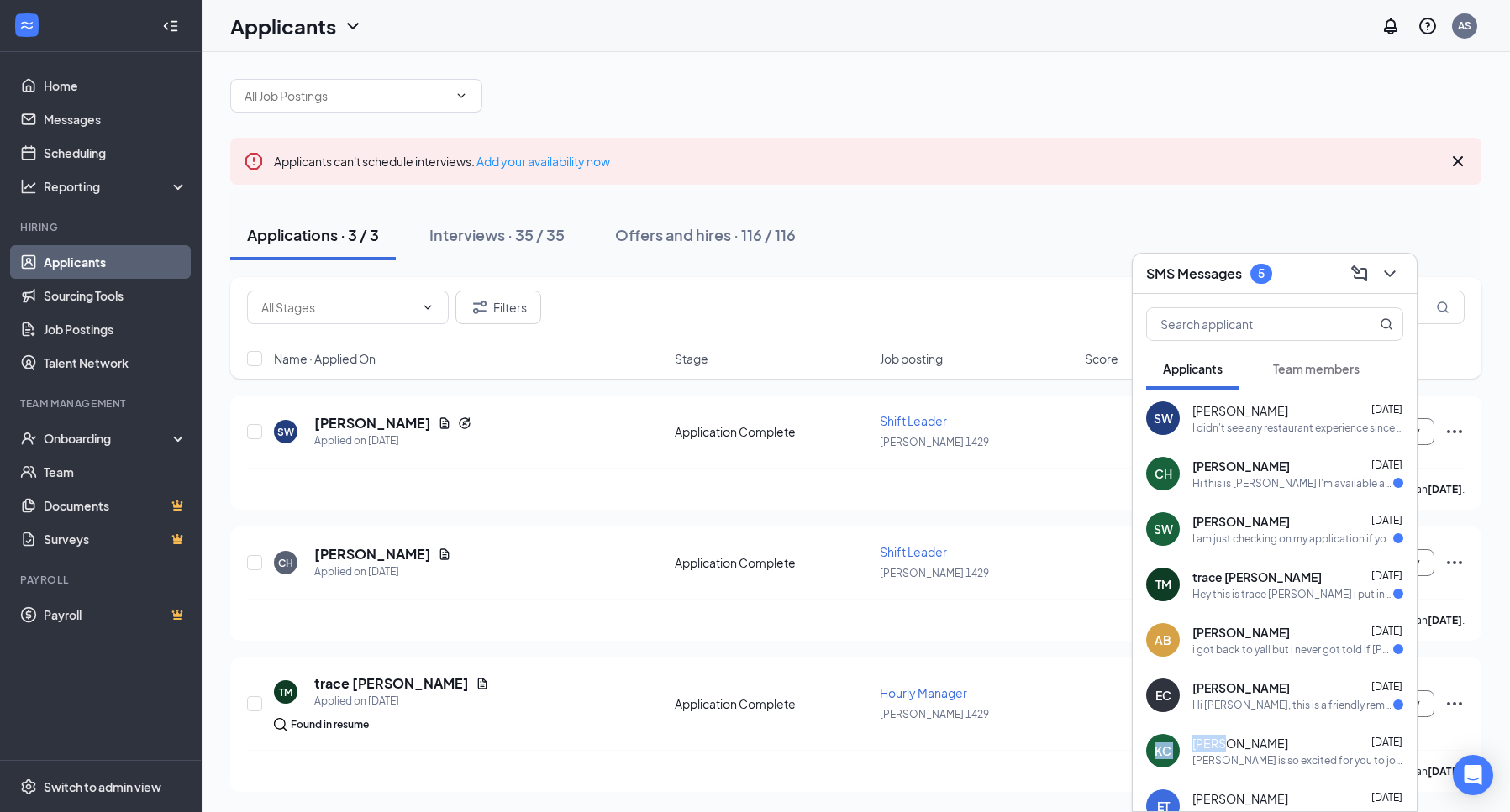
drag, startPoint x: 1399, startPoint y: 722, endPoint x: 1226, endPoint y: 746, distance: 174.7
click at [1226, 746] on div "SW Sean Wood Sep 10 I didn't see any restaurant experience since 2011? You appl…" at bounding box center [1274, 682] width 284 height 583
click at [1463, 683] on div "TM trace morris Applied on Aug 24 Found in resume Application Complete Hourly M…" at bounding box center [856, 711] width 1218 height 75
click at [1396, 276] on icon "ChevronDown" at bounding box center [1390, 274] width 21 height 21
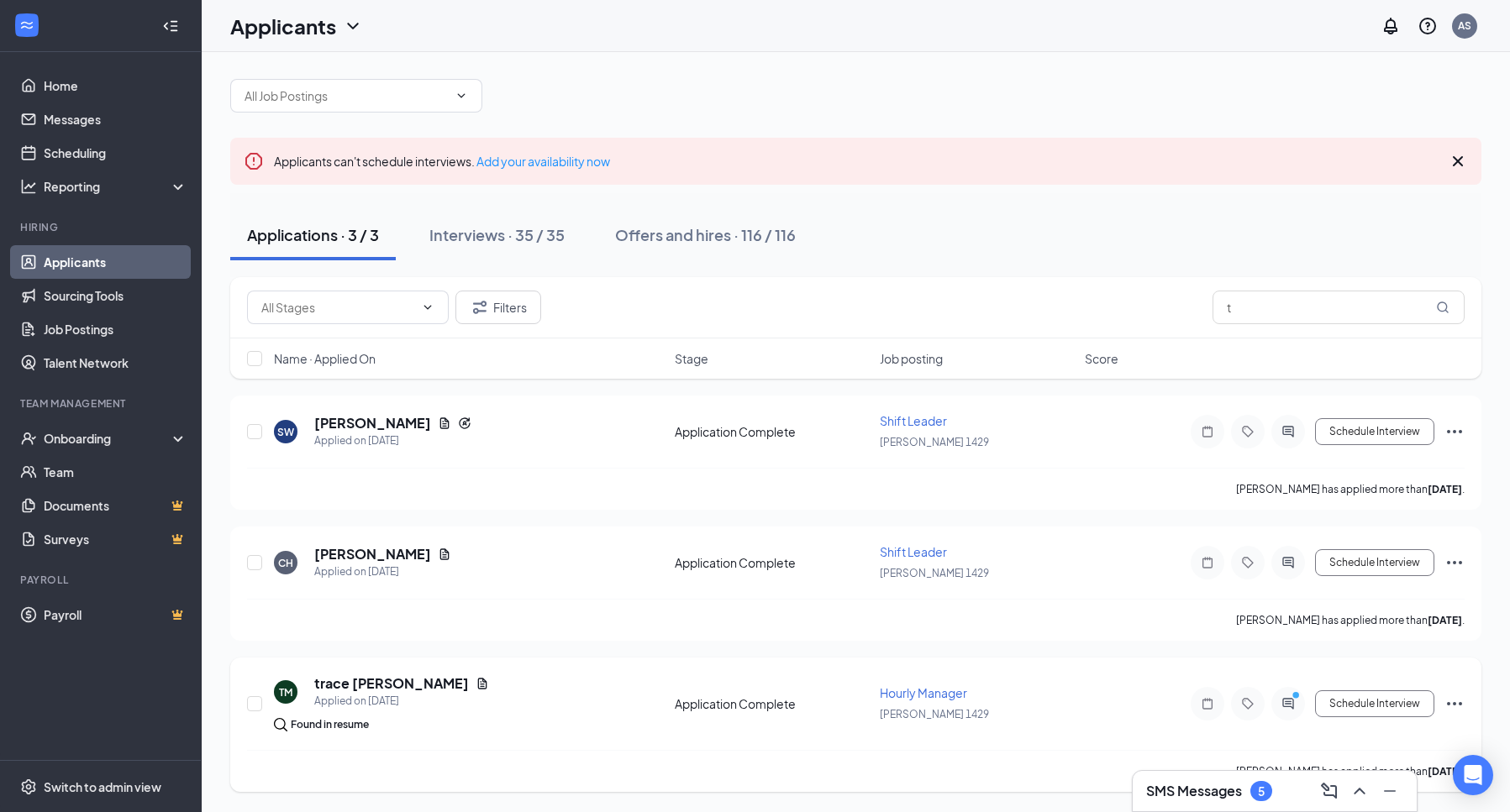
drag, startPoint x: 1449, startPoint y: 659, endPoint x: 1458, endPoint y: 672, distance: 15.8
click at [1458, 672] on div "TM trace morris Applied on Aug 24 Found in resume Application Complete Hourly M…" at bounding box center [856, 725] width 1251 height 135
drag, startPoint x: 1434, startPoint y: 791, endPoint x: 1466, endPoint y: 808, distance: 36.2
click at [1466, 808] on div "Applicants can't schedule interviews. Add your availability now Applications · …" at bounding box center [855, 427] width 1309 height 770
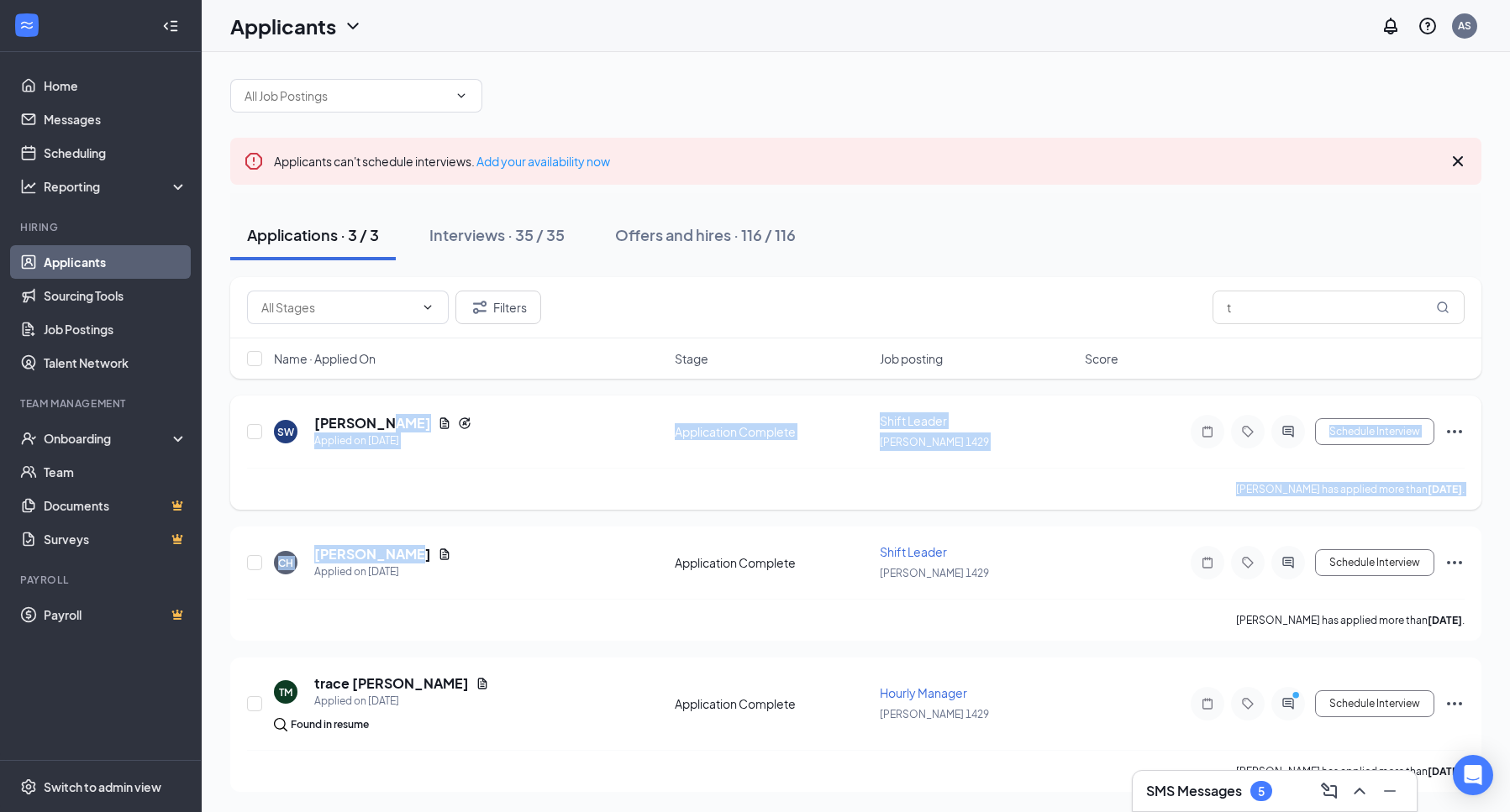
drag, startPoint x: 507, startPoint y: 529, endPoint x: 542, endPoint y: 409, distance: 125.0
click at [542, 409] on div "SW Sean Wood Applied on Sep 9 Application Complete Shift Leader Hardee's 1429 S…" at bounding box center [856, 594] width 1251 height 397
click at [542, 409] on div "SW Sean Wood Applied on Sep 9 Application Complete Shift Leader Hardee's 1429 S…" at bounding box center [856, 452] width 1251 height 114
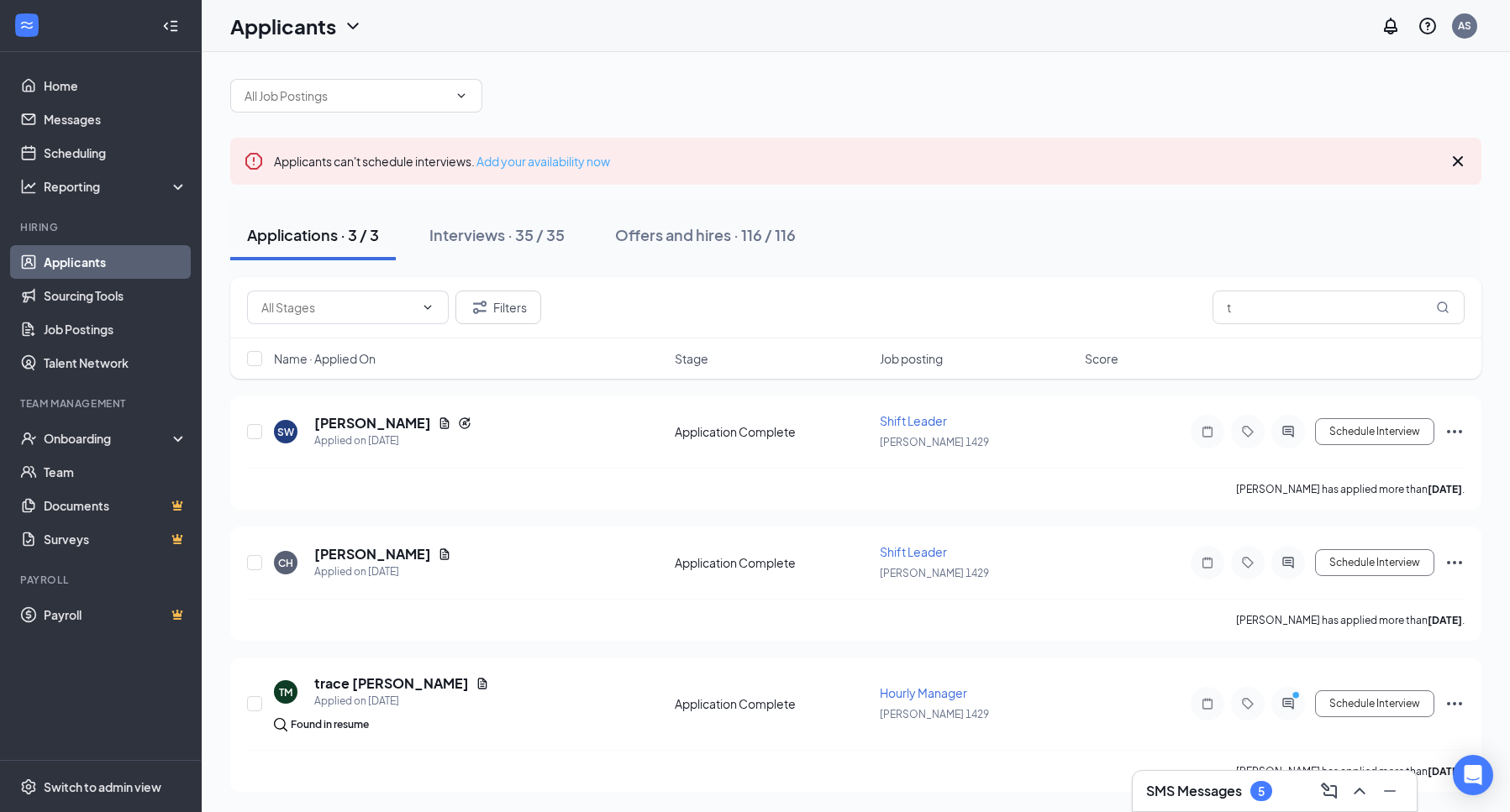
click at [543, 158] on link "Add your availability now" at bounding box center [542, 160] width 134 height 15
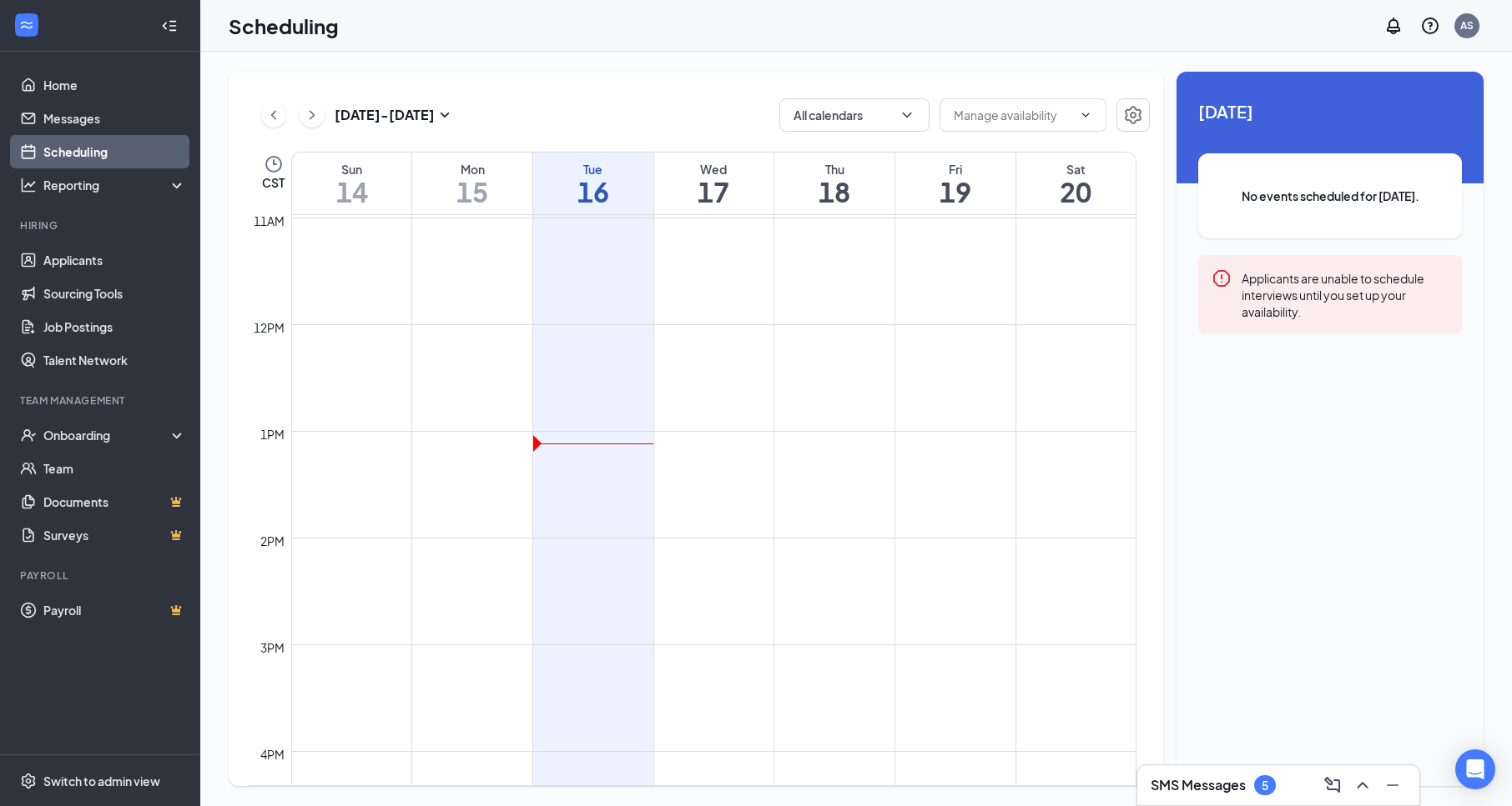
scroll to position [1179, 0]
click at [1079, 464] on td at bounding box center [713, 464] width 845 height 27
click at [1056, 455] on td at bounding box center [713, 464] width 845 height 27
click at [1081, 111] on icon "ChevronDown" at bounding box center [1086, 115] width 14 height 14
click at [1023, 104] on span at bounding box center [1023, 114] width 167 height 33
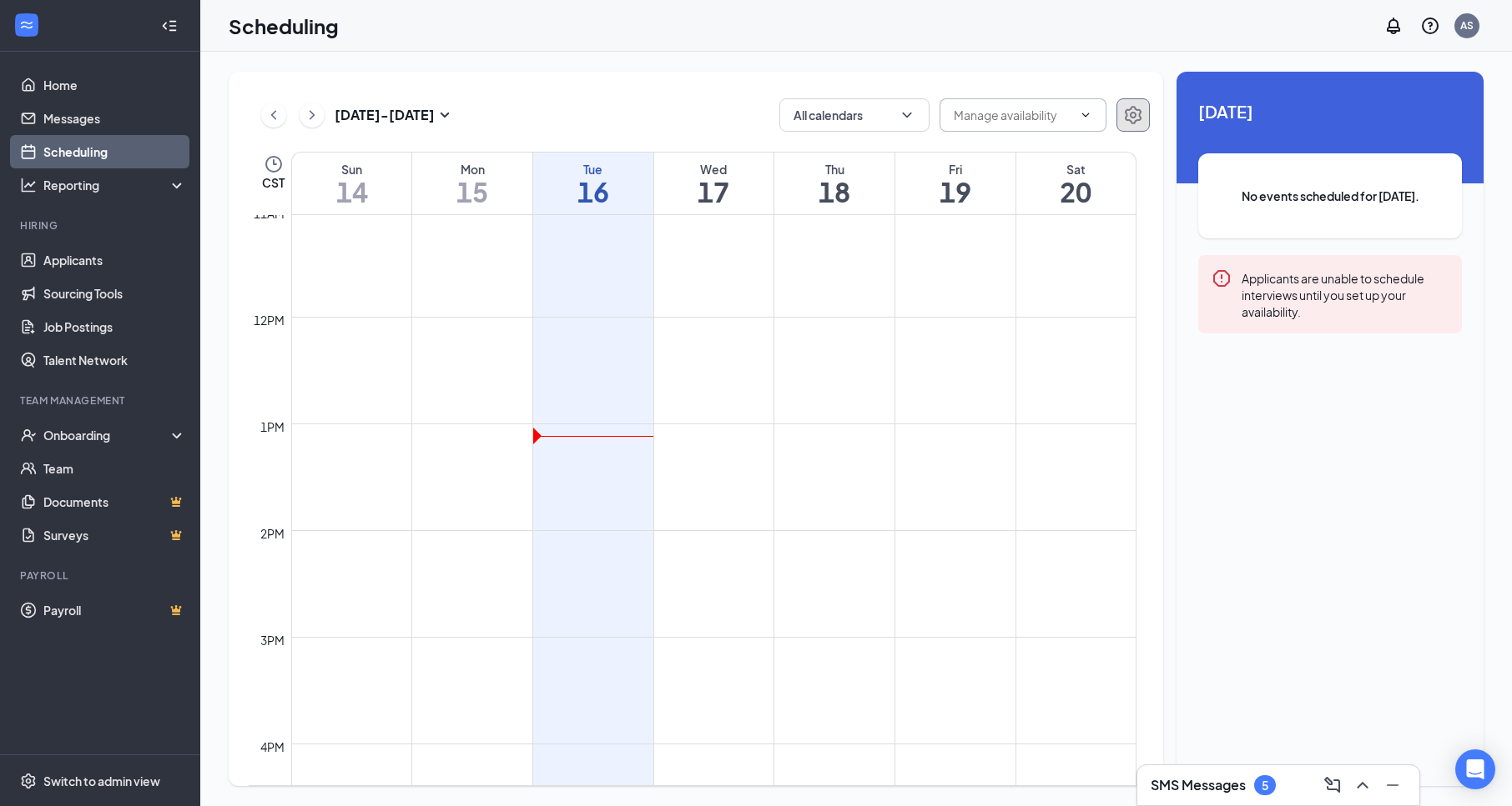
click at [1138, 118] on icon "Settings" at bounding box center [1133, 114] width 20 height 20
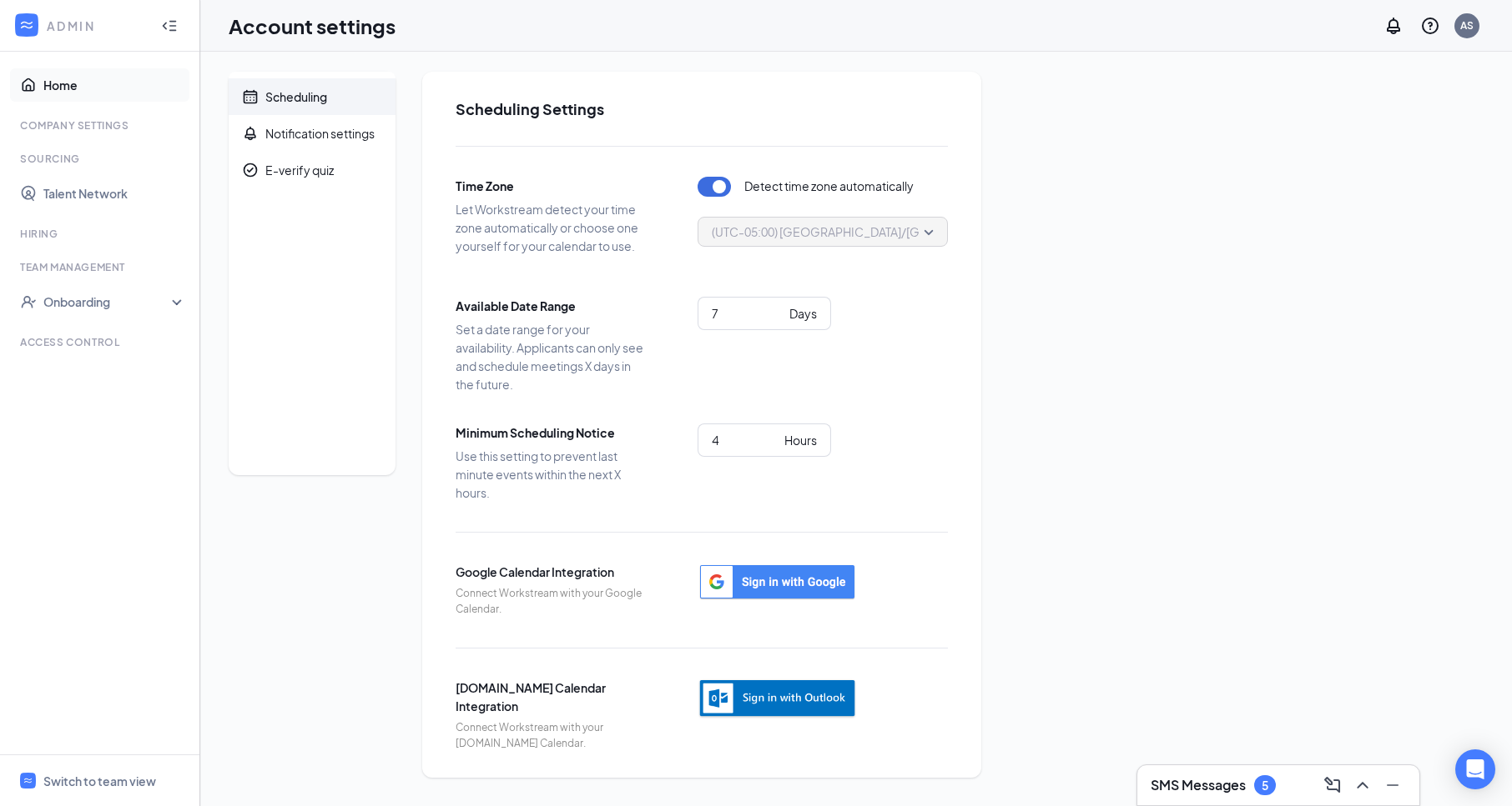
click at [58, 84] on link "Home" at bounding box center [115, 85] width 143 height 33
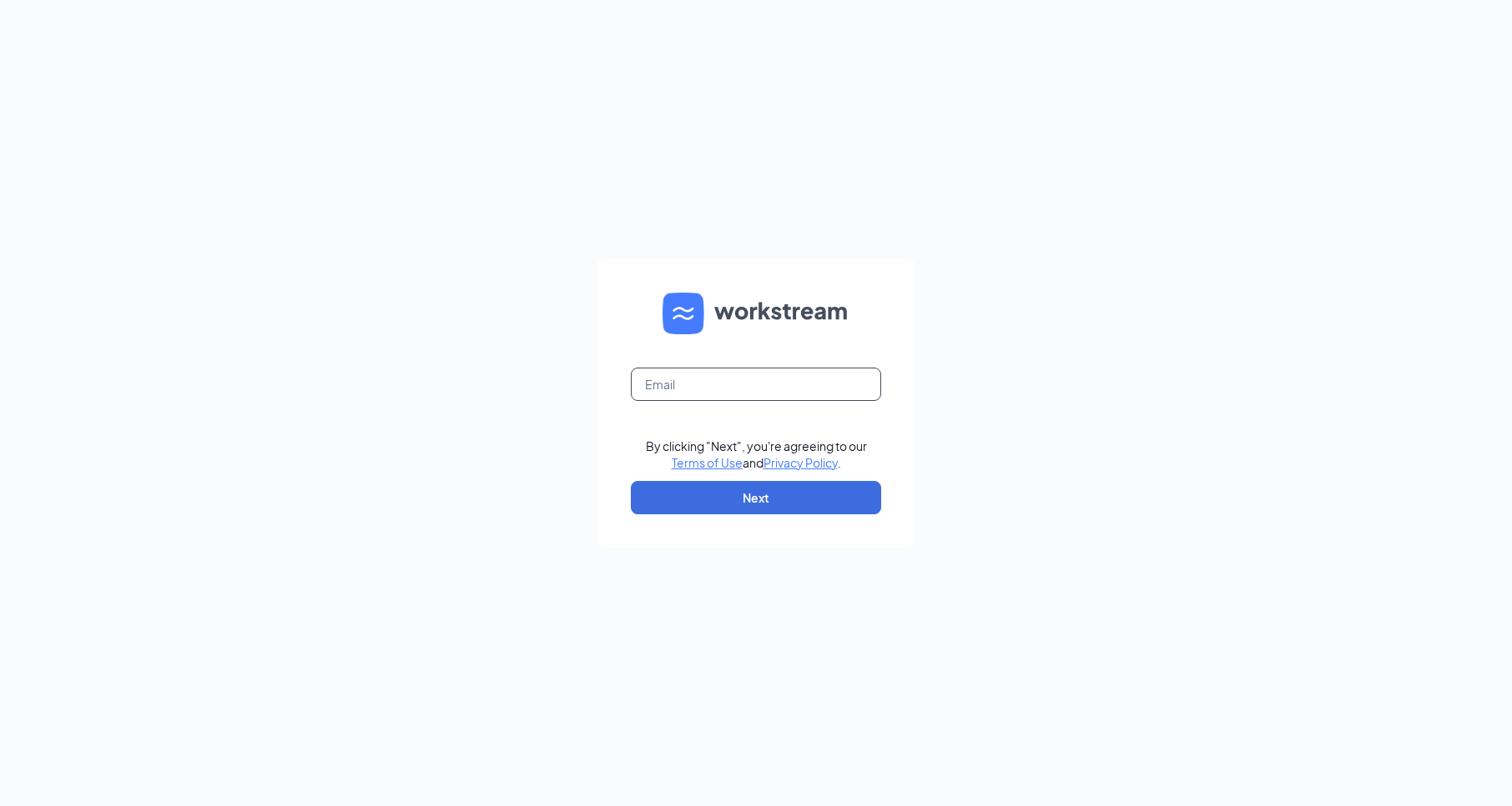
click at [671, 371] on input "text" at bounding box center [756, 384] width 250 height 33
type input "1429@internal-email.com"
click at [738, 500] on button "Next" at bounding box center [756, 498] width 250 height 33
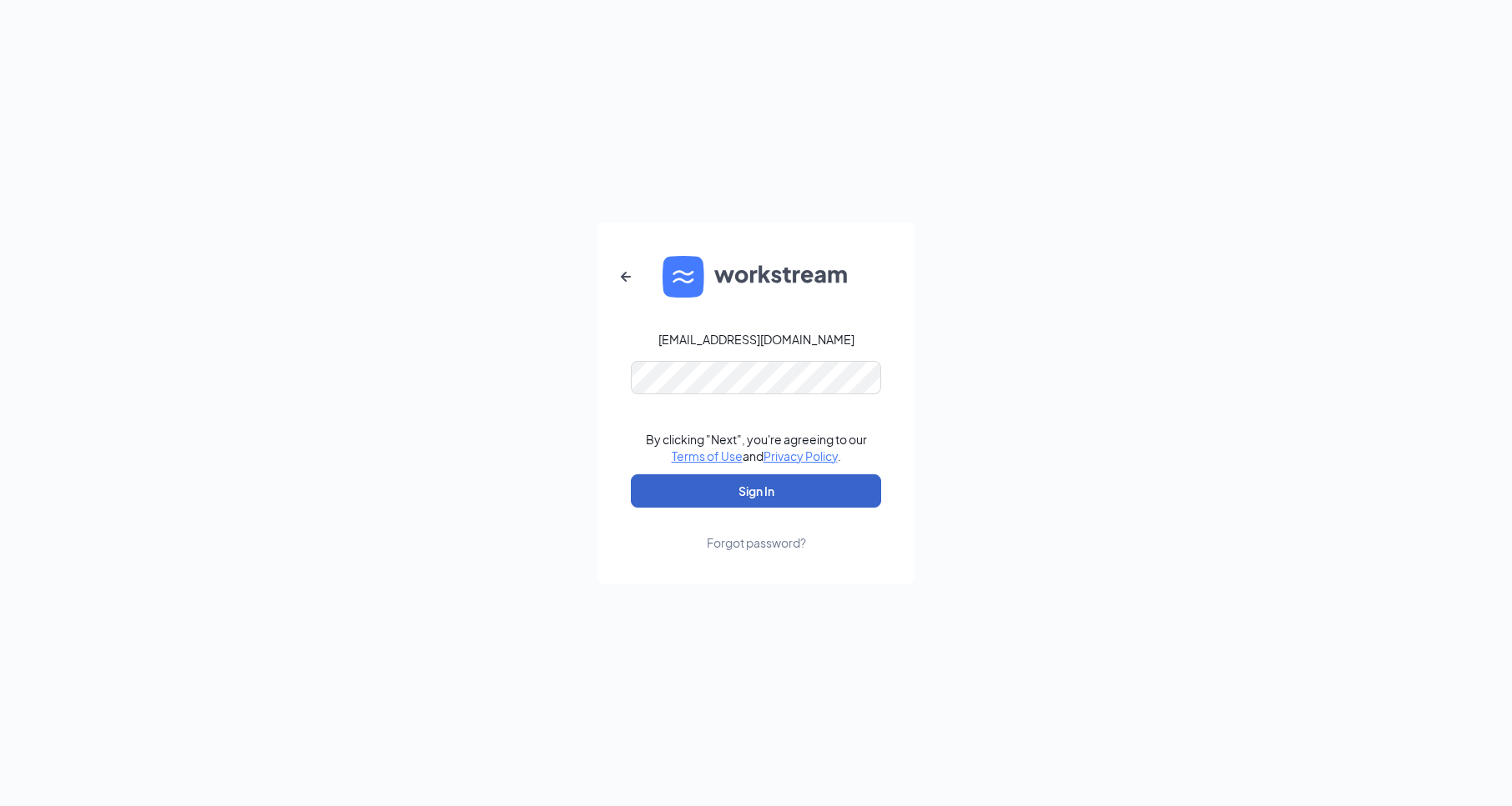
click at [767, 494] on button "Sign In" at bounding box center [756, 491] width 250 height 33
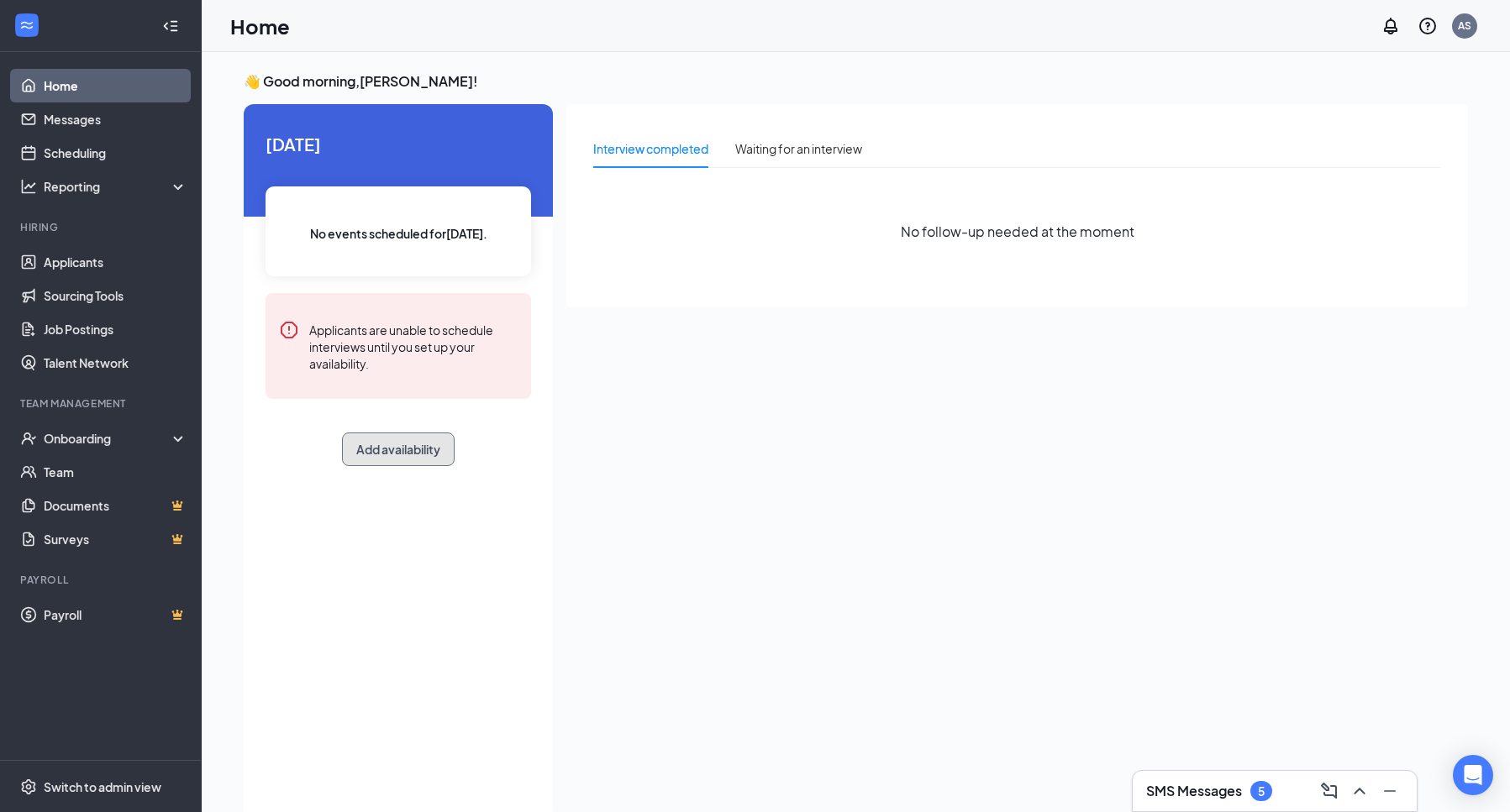
click at [385, 454] on button "Add availability" at bounding box center [398, 449] width 112 height 33
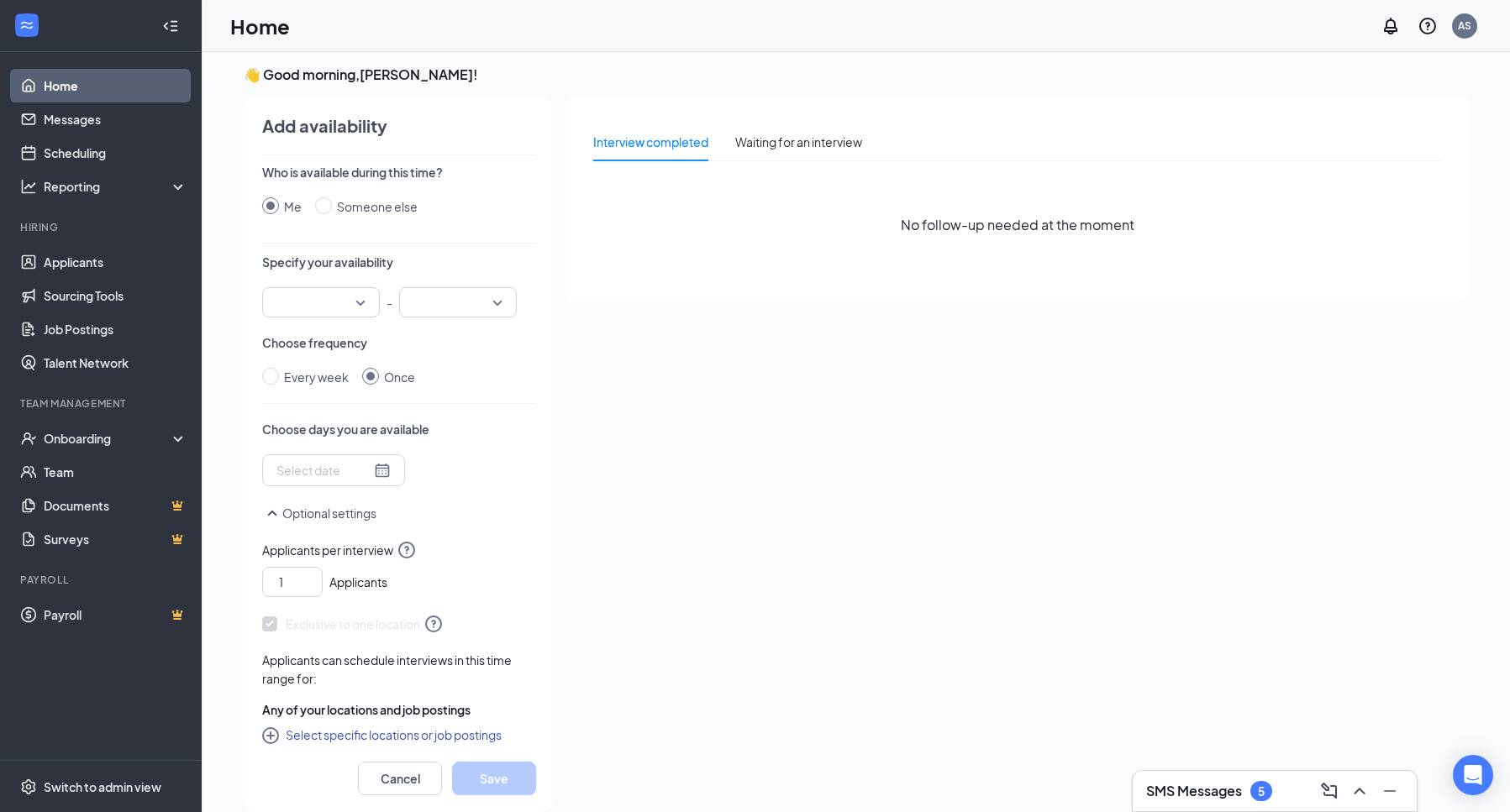
click at [368, 305] on div at bounding box center [321, 302] width 117 height 30
click at [305, 346] on span "01:00 PM" at bounding box center [300, 353] width 50 height 19
click at [495, 306] on input "search" at bounding box center [453, 302] width 86 height 28
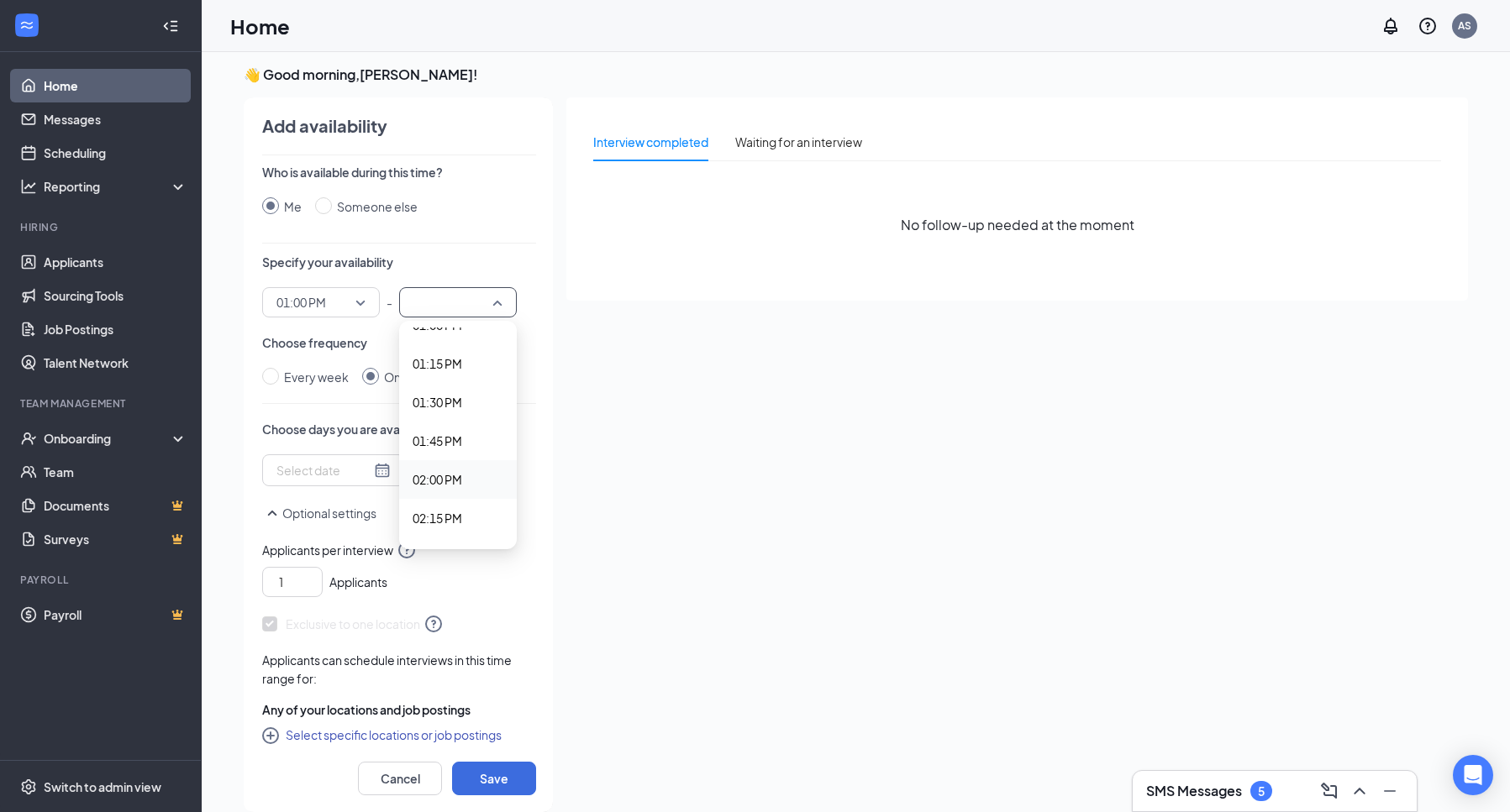
click at [442, 480] on span "02:00 PM" at bounding box center [437, 479] width 50 height 19
click at [273, 374] on input "Every week" at bounding box center [270, 376] width 17 height 17
radio input "true"
radio input "false"
click at [331, 478] on div at bounding box center [363, 472] width 172 height 27
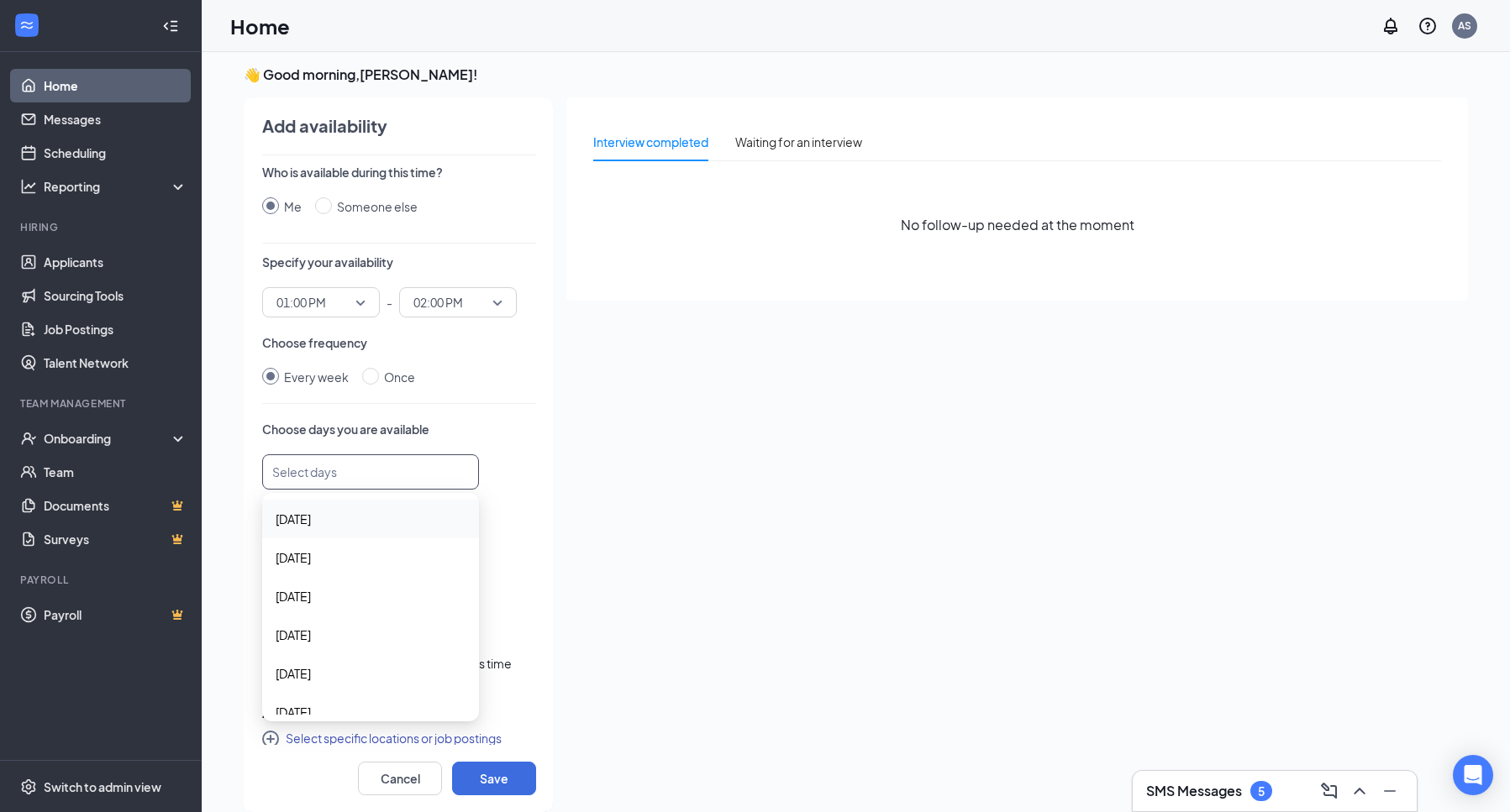
click at [302, 525] on span "[DATE]" at bounding box center [293, 519] width 35 height 19
click at [337, 705] on div "[DATE]" at bounding box center [370, 696] width 217 height 39
click at [501, 587] on div "1 Applicants" at bounding box center [399, 582] width 274 height 37
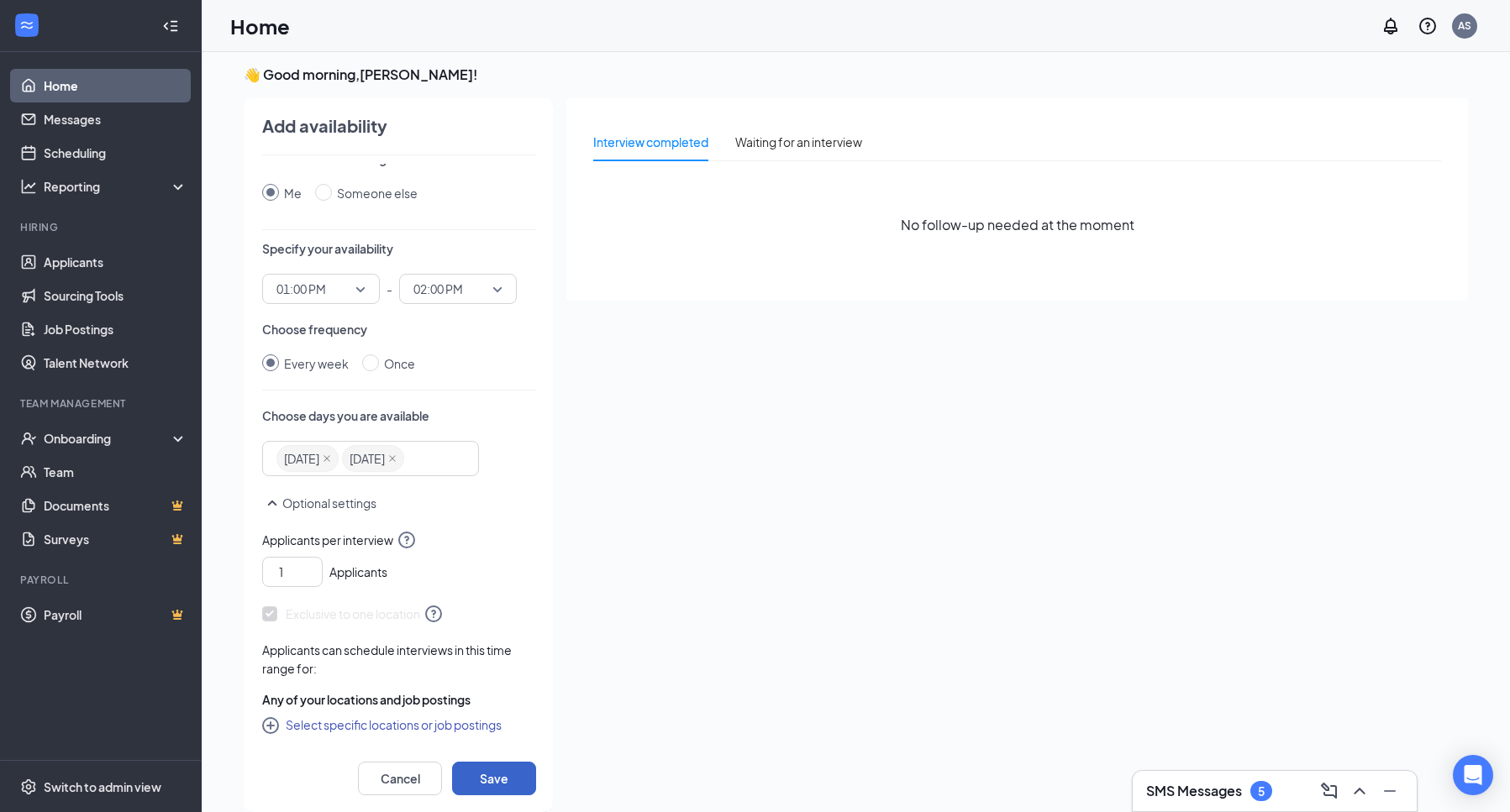
click at [510, 785] on button "Save" at bounding box center [495, 779] width 84 height 33
radio input "false"
radio input "true"
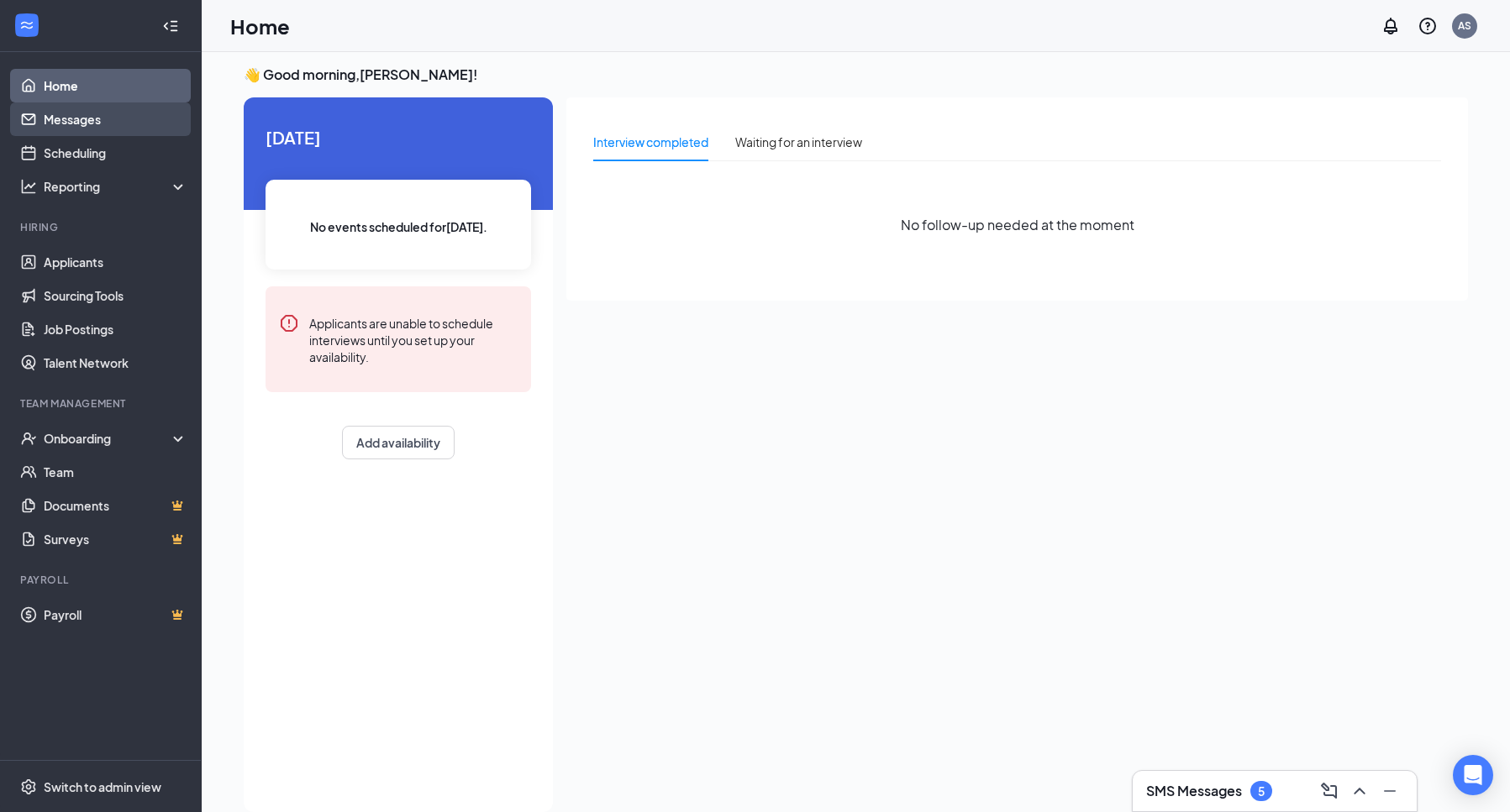
click at [69, 122] on link "Messages" at bounding box center [115, 119] width 144 height 33
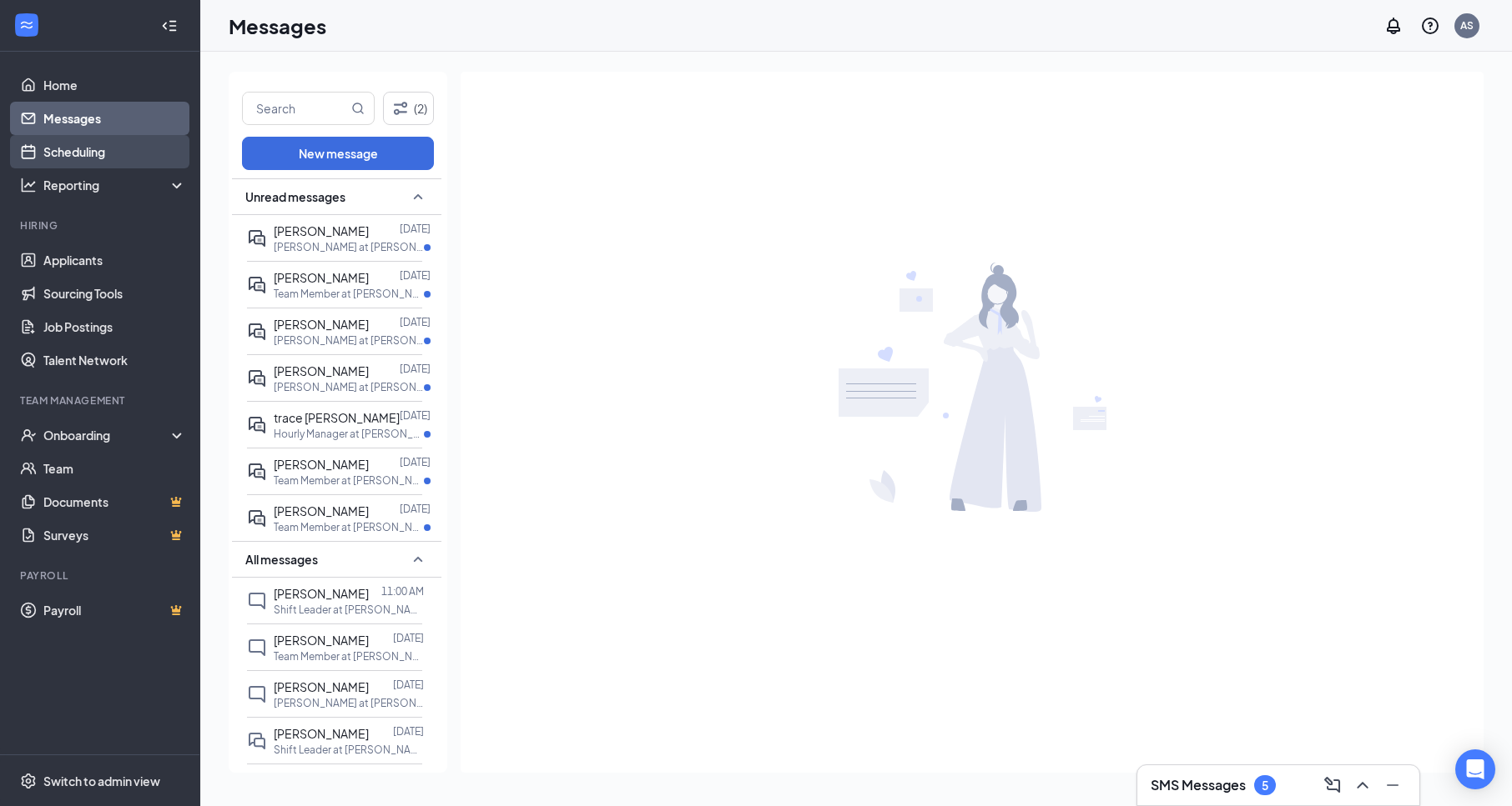
click at [94, 152] on link "Scheduling" at bounding box center [115, 151] width 143 height 33
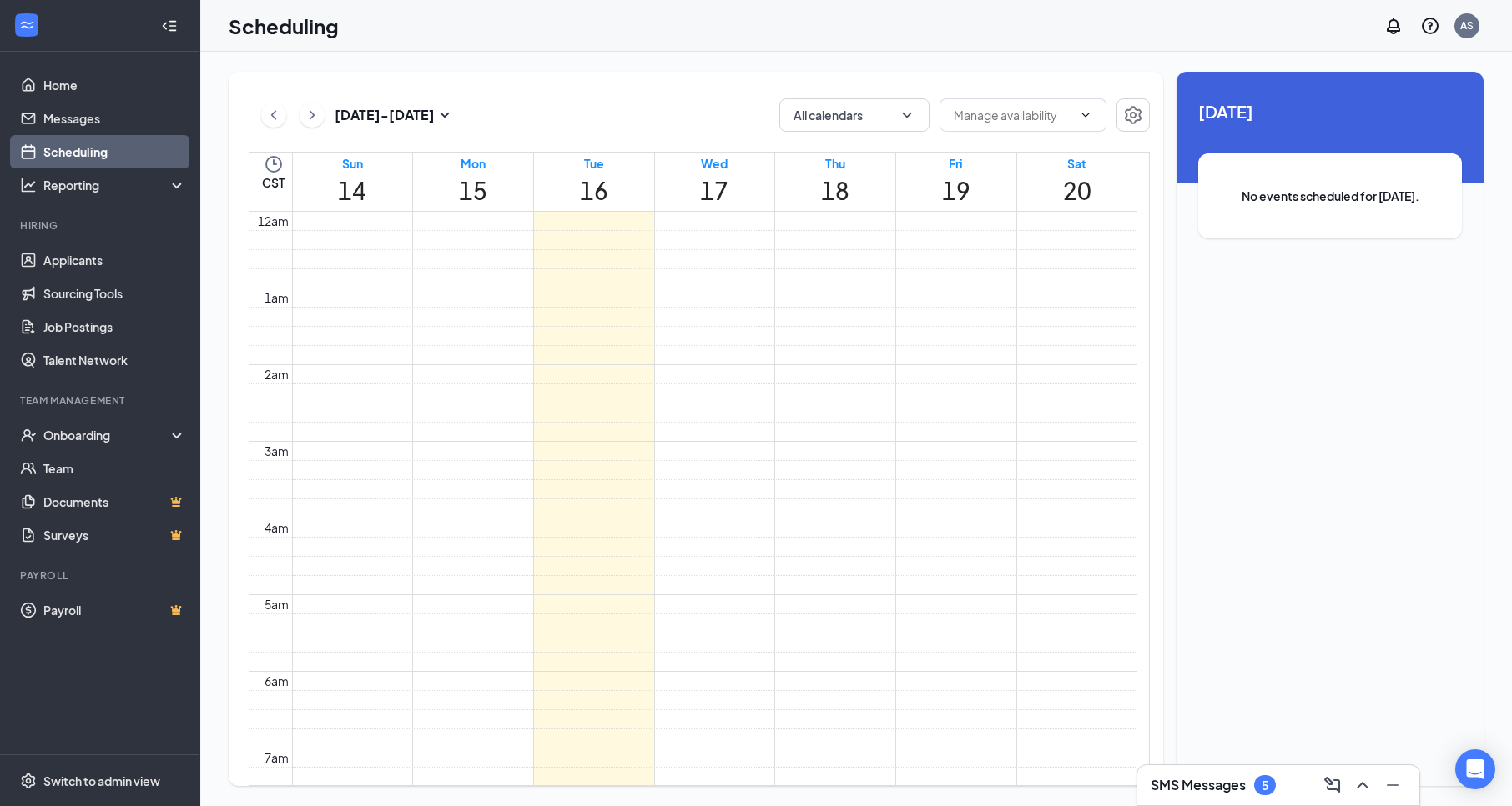
scroll to position [820, 0]
